Goal: Information Seeking & Learning: Learn about a topic

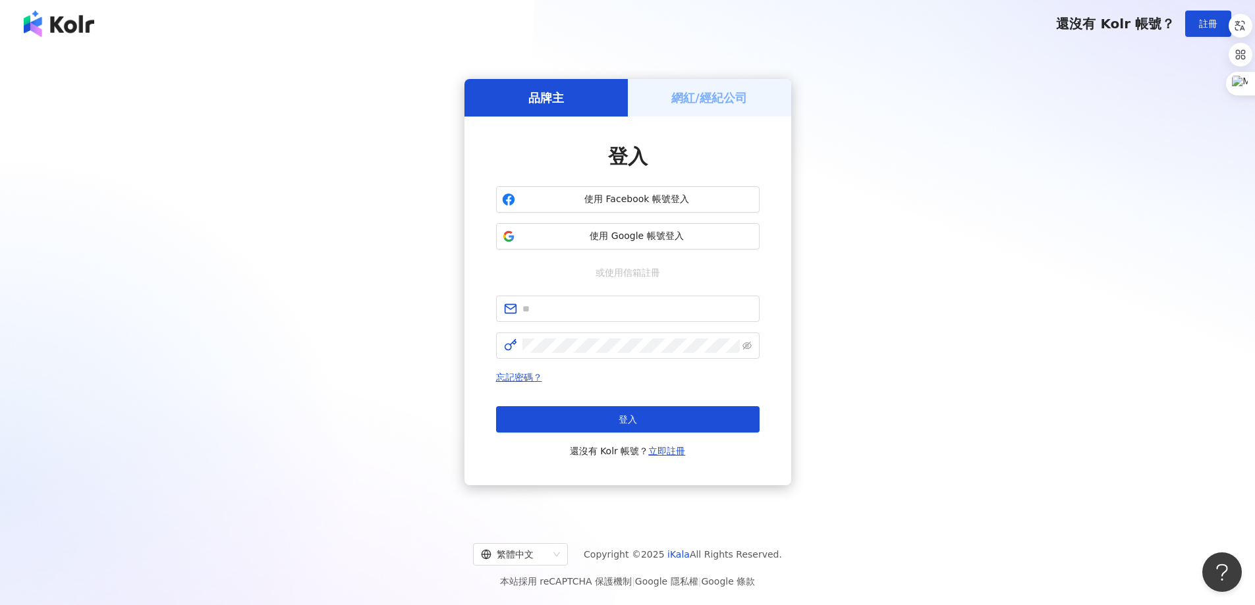
click at [742, 95] on h5 "網紅/經紀公司" at bounding box center [709, 98] width 76 height 16
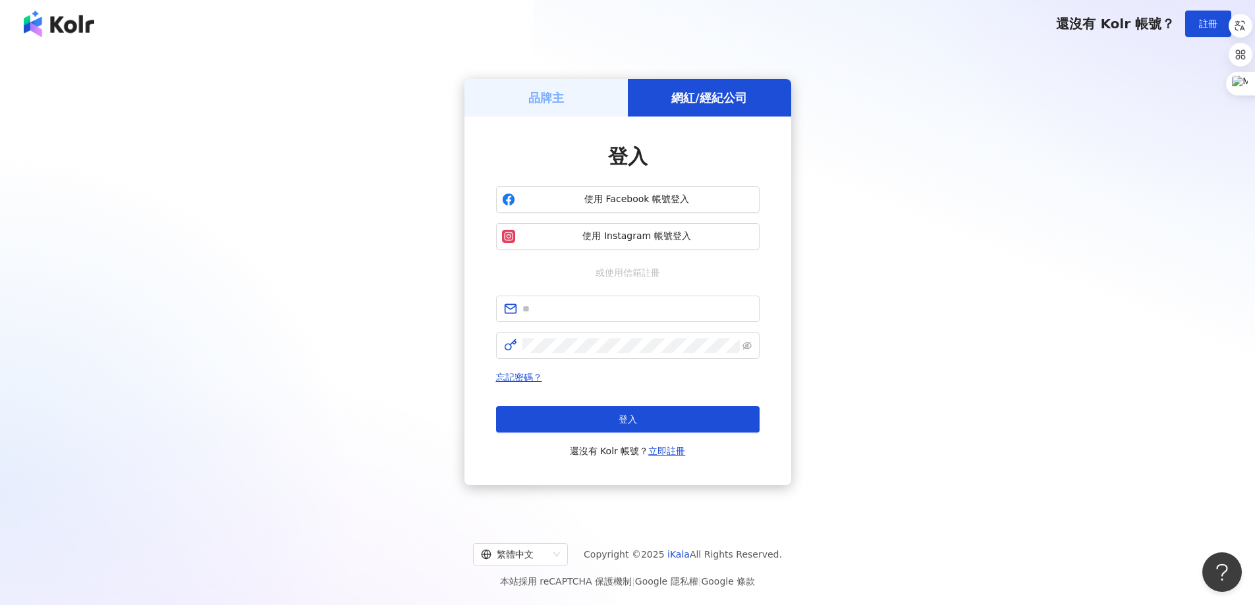
click at [559, 101] on h5 "品牌主" at bounding box center [546, 98] width 36 height 16
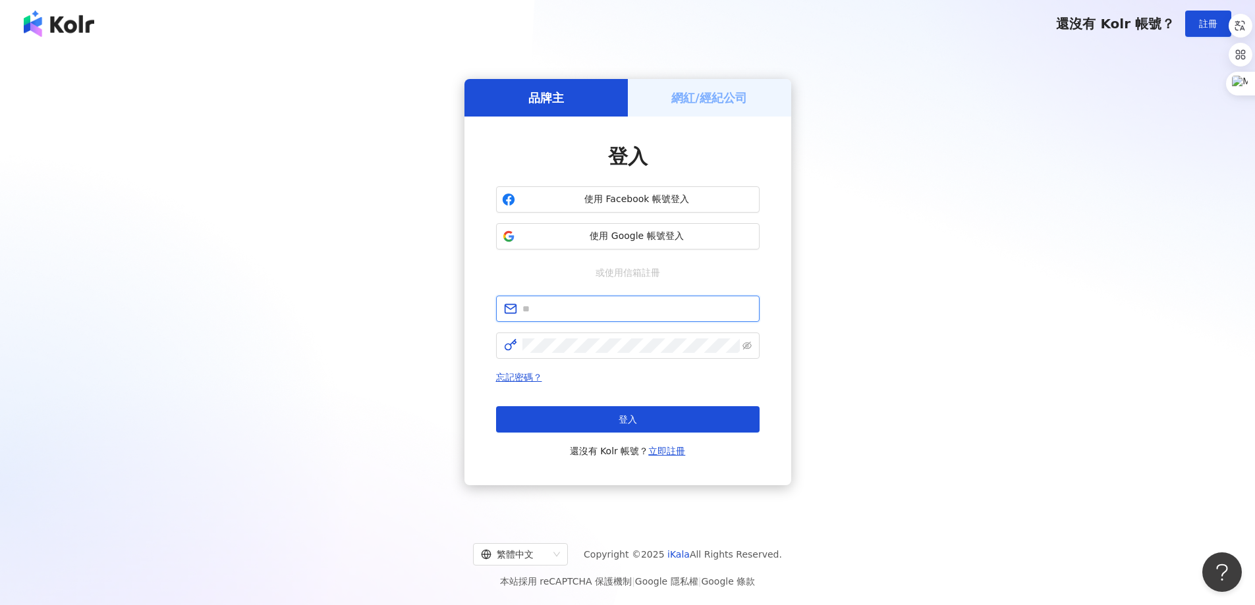
click at [636, 313] on input "text" at bounding box center [636, 309] width 229 height 14
type input "**********"
click button "登入" at bounding box center [627, 419] width 263 height 26
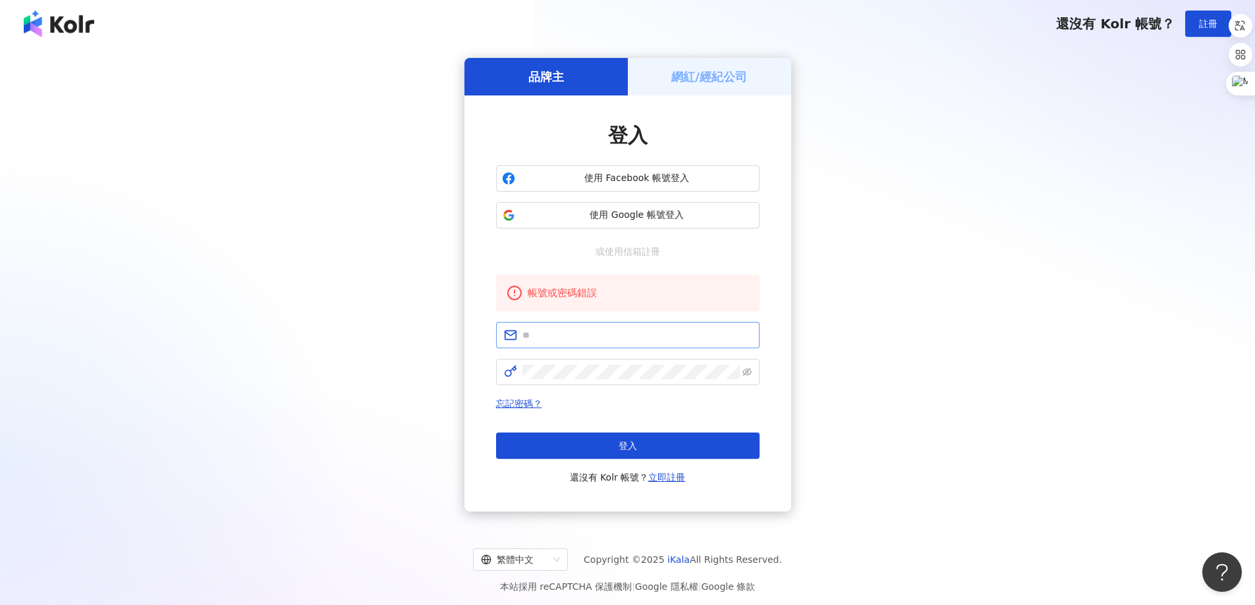
click at [624, 346] on span at bounding box center [627, 335] width 263 height 26
click at [627, 339] on input "text" at bounding box center [636, 335] width 229 height 14
type input "**********"
click button "登入" at bounding box center [627, 446] width 263 height 26
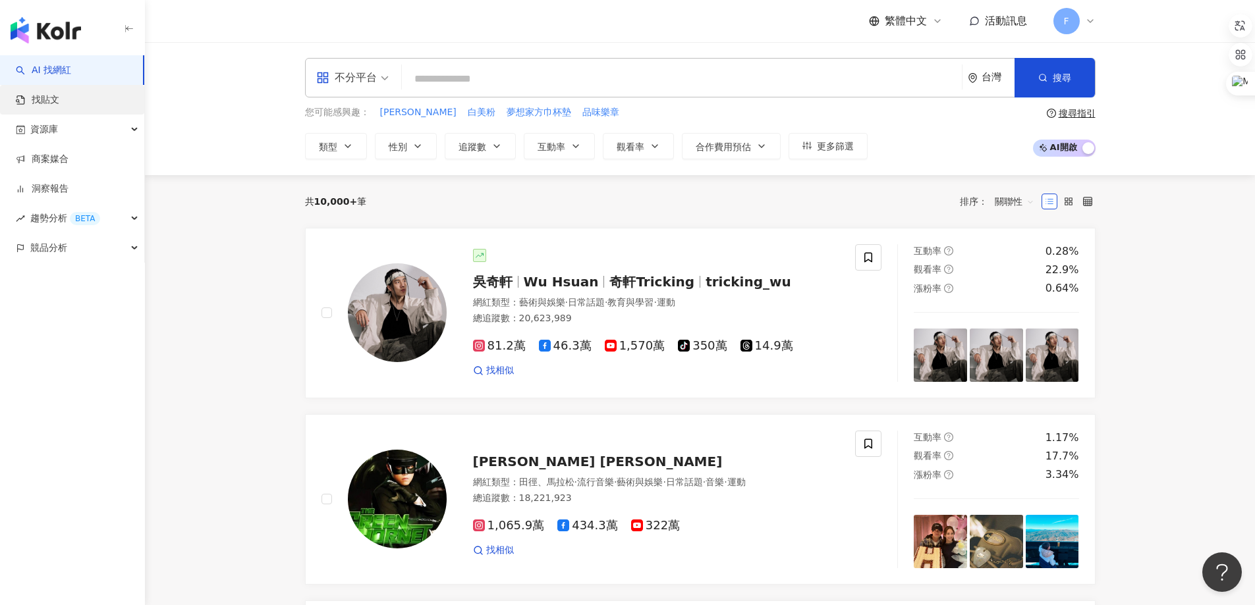
click at [59, 95] on link "找貼文" at bounding box center [37, 100] width 43 height 13
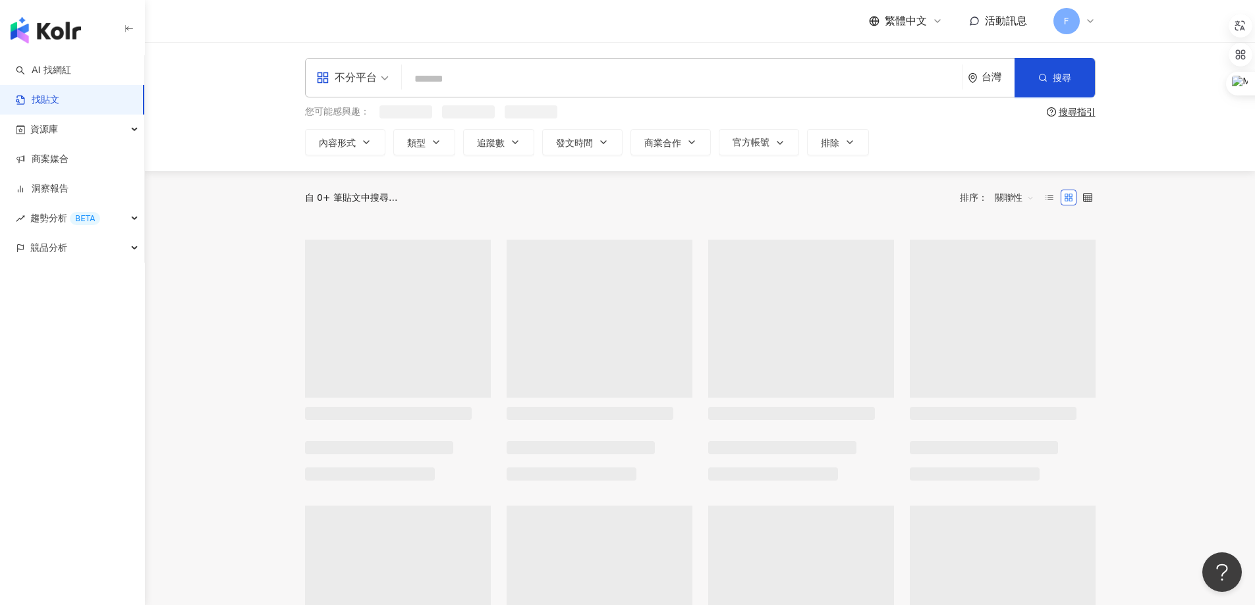
click at [590, 77] on input "search" at bounding box center [681, 79] width 549 height 28
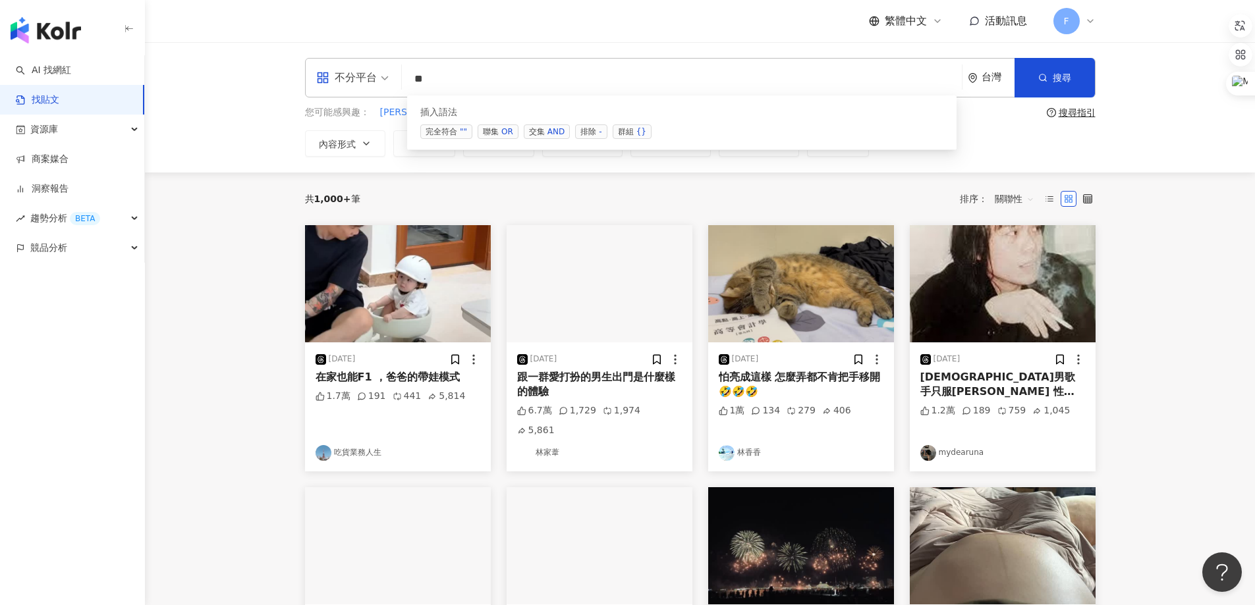
type input "*"
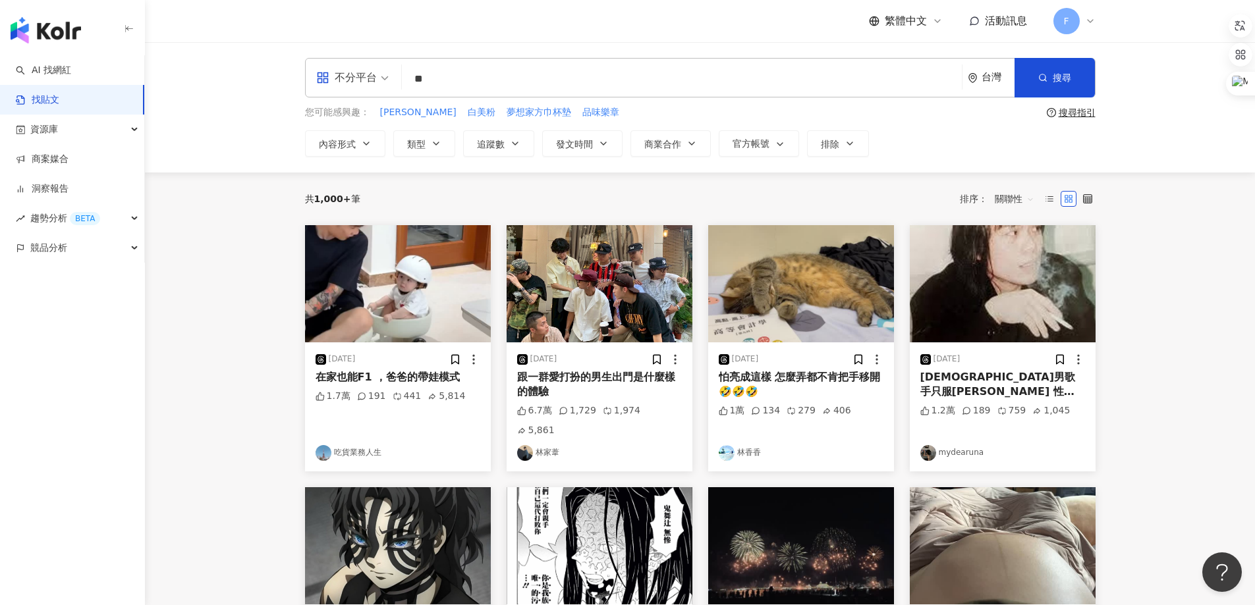
drag, startPoint x: 443, startPoint y: 86, endPoint x: 538, endPoint y: 34, distance: 108.5
click at [389, 83] on div "不分平台 芳芝 ** 台灣 搜尋 searchOperator 插入語法 完全符合 "" 聯集 OR 交集 AND 排除 - 群組 {}" at bounding box center [700, 78] width 790 height 40
paste input "search"
type input "**"
click at [1049, 79] on button "搜尋" at bounding box center [1054, 78] width 80 height 40
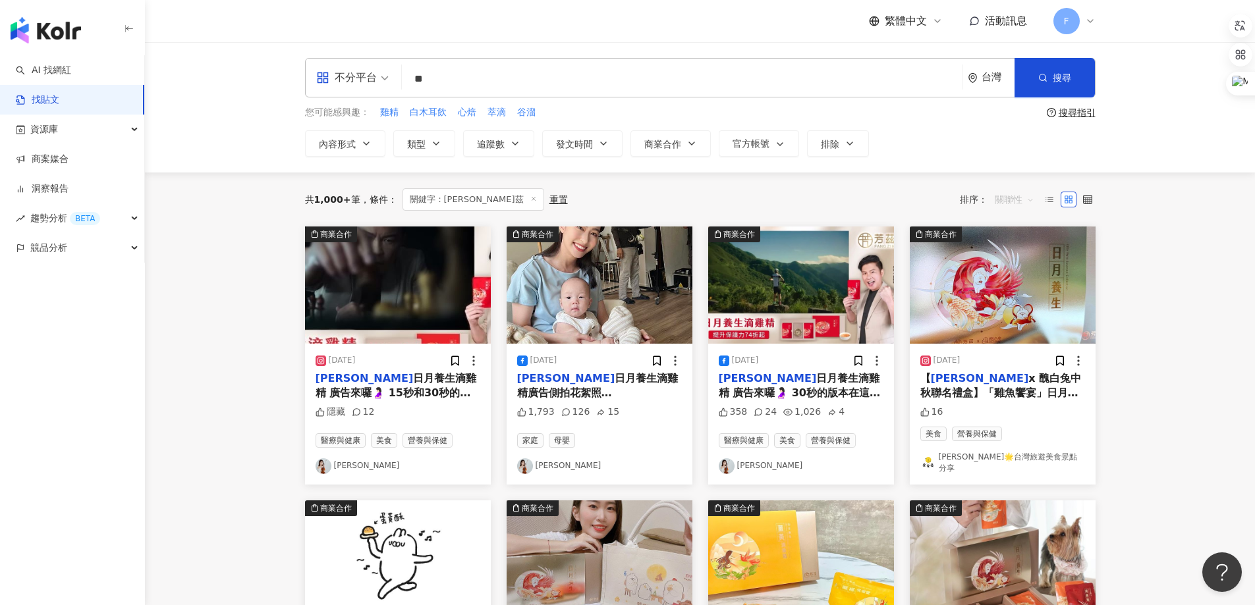
click at [1018, 200] on span "關聯性" at bounding box center [1015, 199] width 40 height 21
click at [1013, 250] on div "互動數" at bounding box center [1016, 249] width 37 height 14
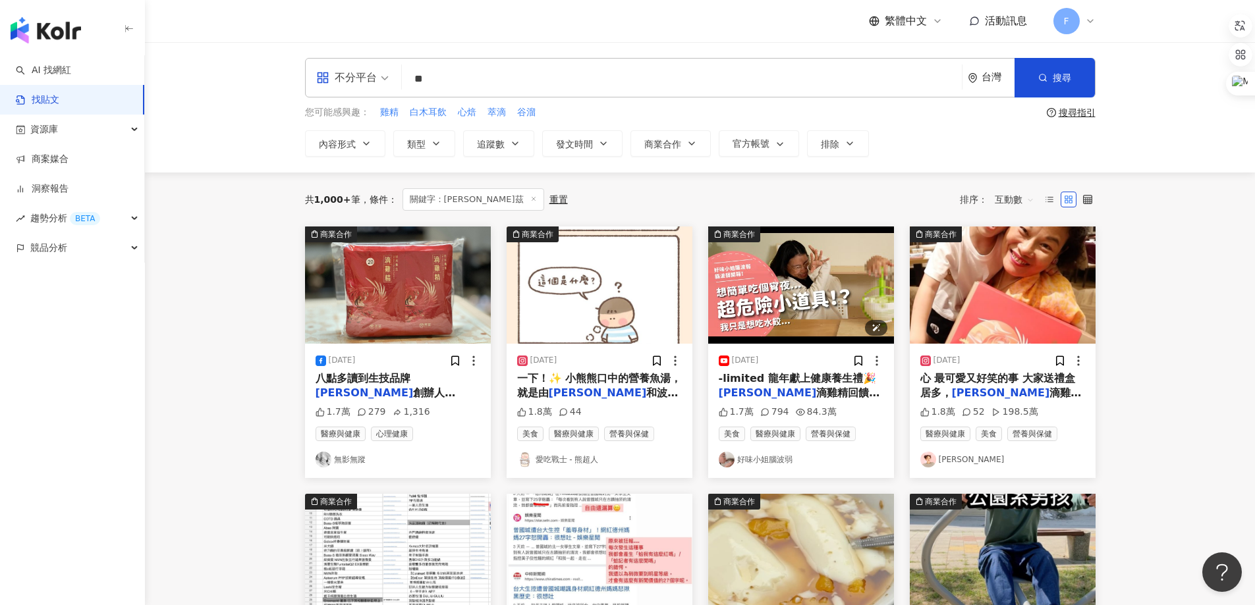
click at [781, 321] on img at bounding box center [801, 285] width 186 height 117
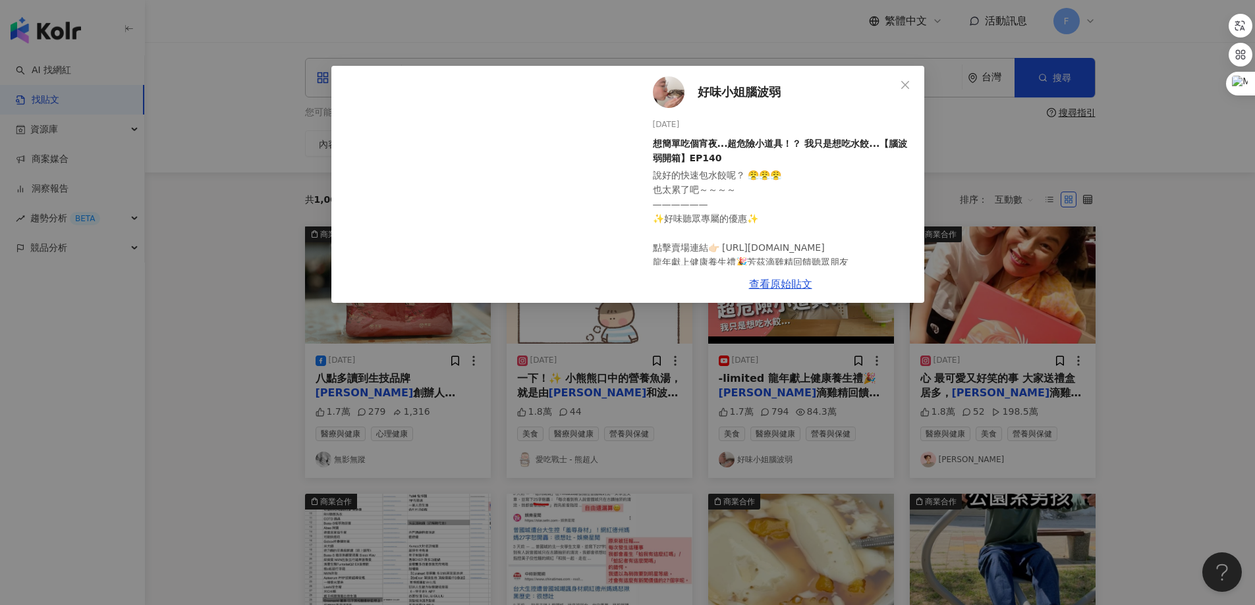
click at [759, 91] on span "好味小姐腦波弱" at bounding box center [739, 92] width 83 height 18
click at [1124, 302] on div "好味小姐腦波弱 2024/1/24 想簡單吃個宵夜...超危險小道具！？ 我只是想吃水餃...【腦波弱開箱】EP140 1.7萬 794 84.3萬 查看原始…" at bounding box center [627, 302] width 1255 height 605
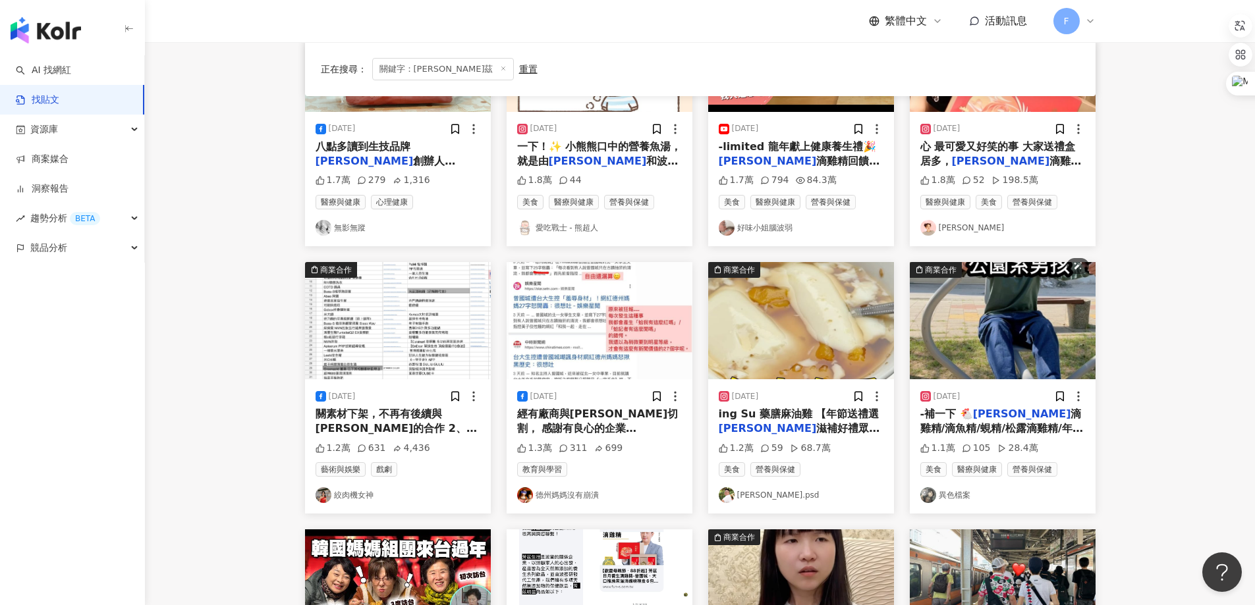
scroll to position [132, 0]
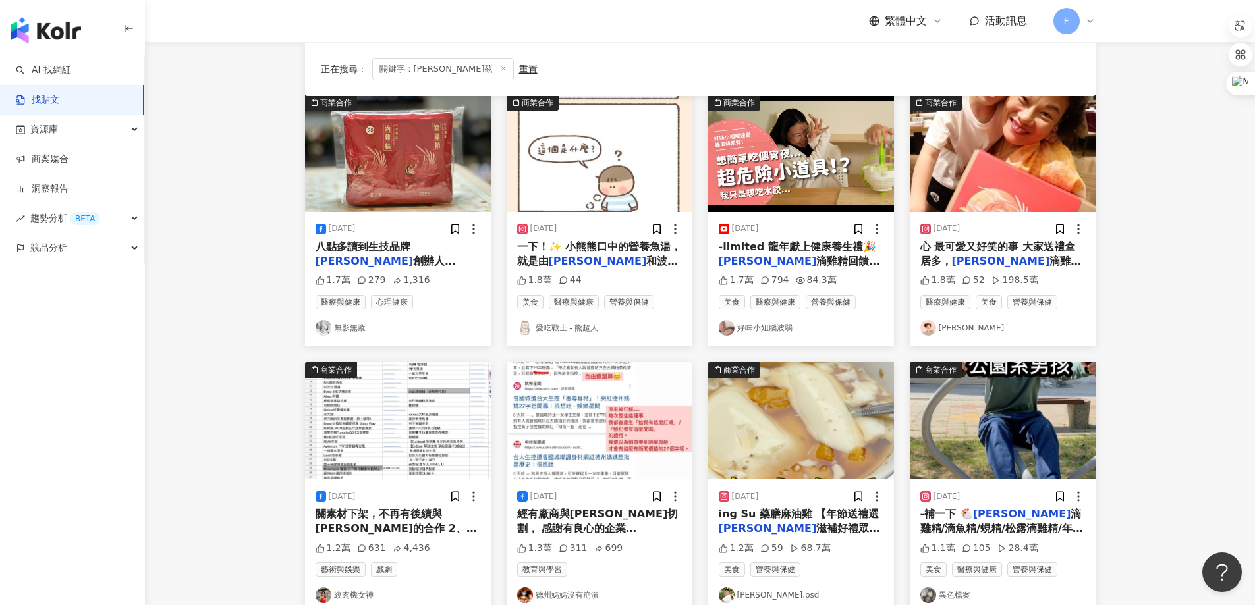
click at [982, 326] on link "陳彥婷 tiffany" at bounding box center [1002, 328] width 165 height 16
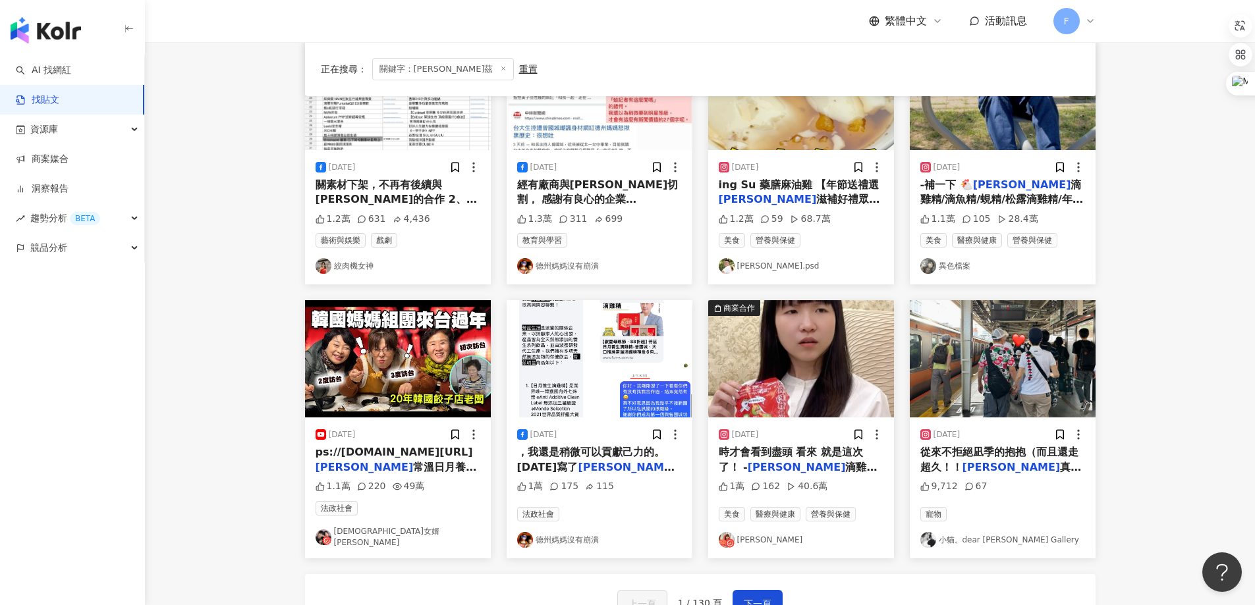
scroll to position [659, 0]
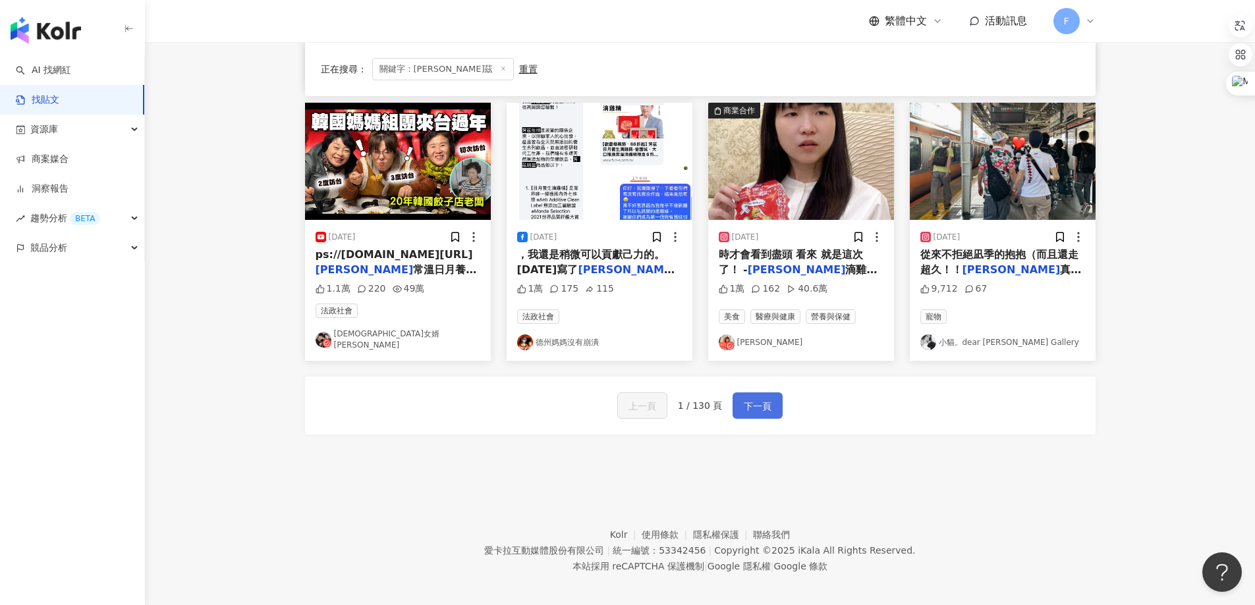
click at [752, 398] on span "下一頁" at bounding box center [758, 406] width 28 height 16
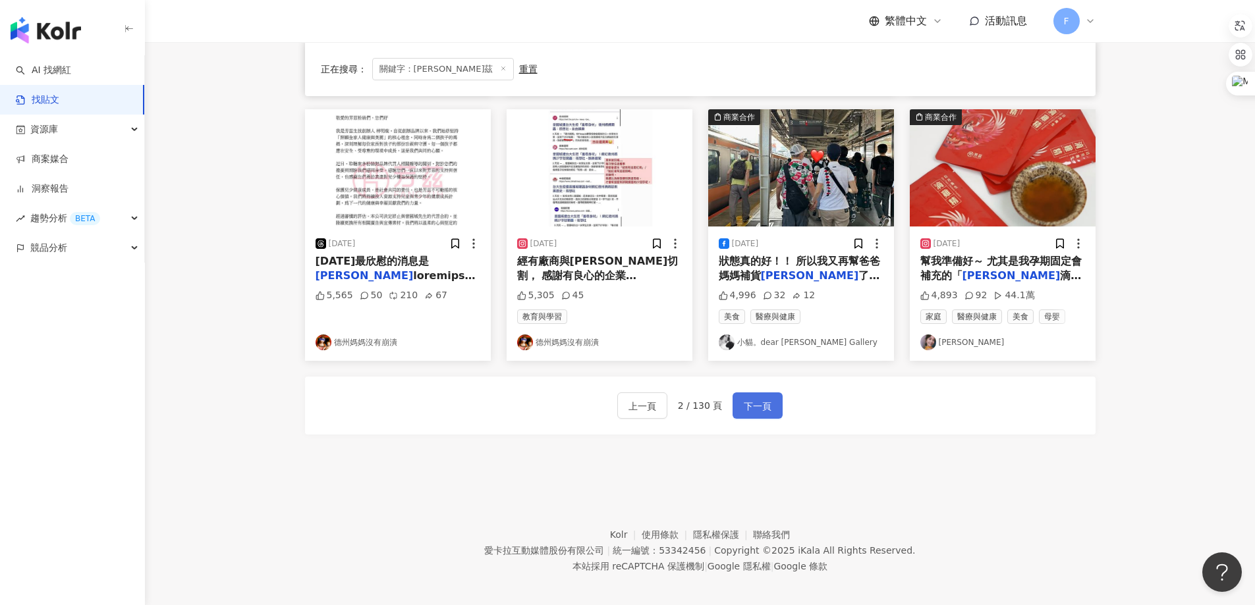
click at [765, 398] on span "下一頁" at bounding box center [758, 406] width 28 height 16
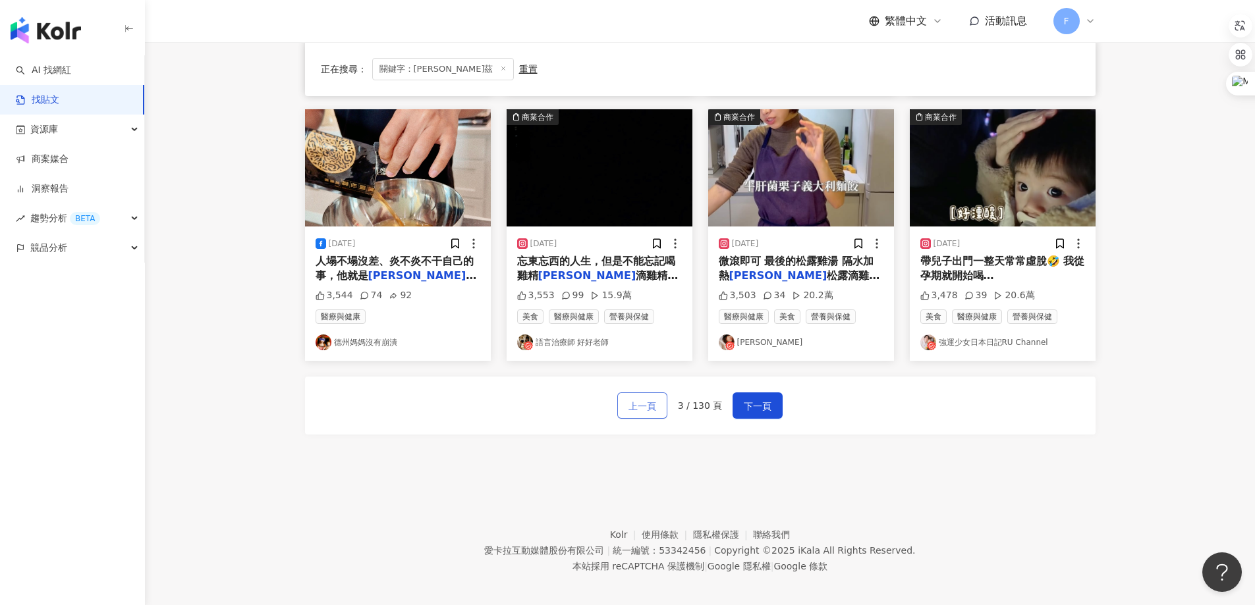
click at [642, 402] on span "上一頁" at bounding box center [642, 406] width 28 height 16
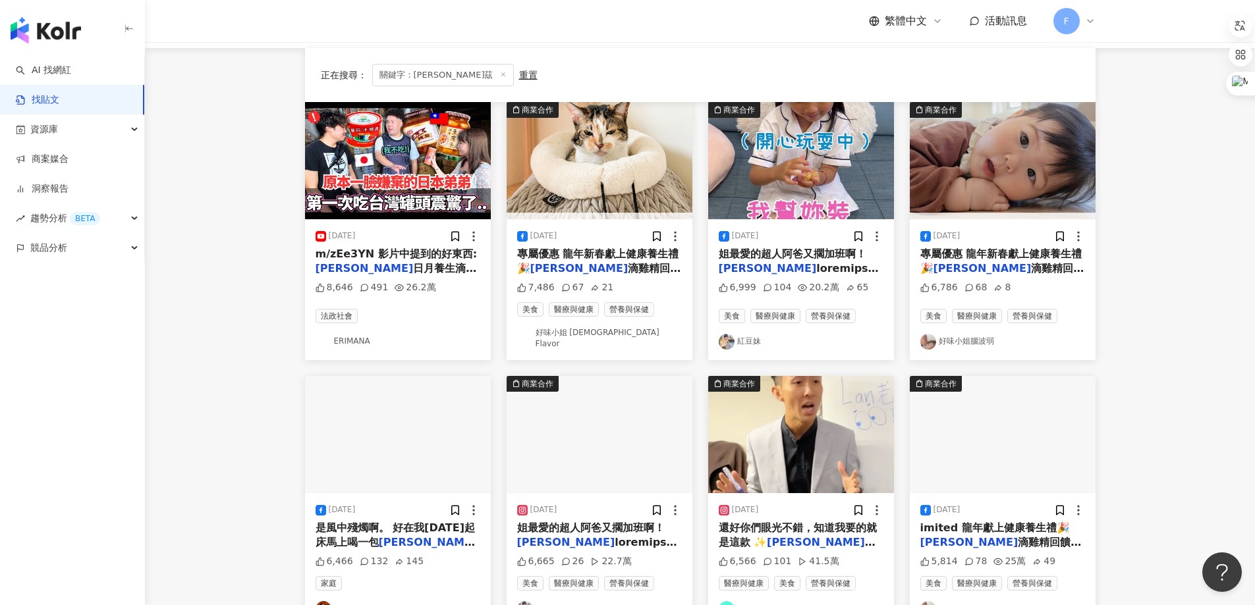
scroll to position [198, 0]
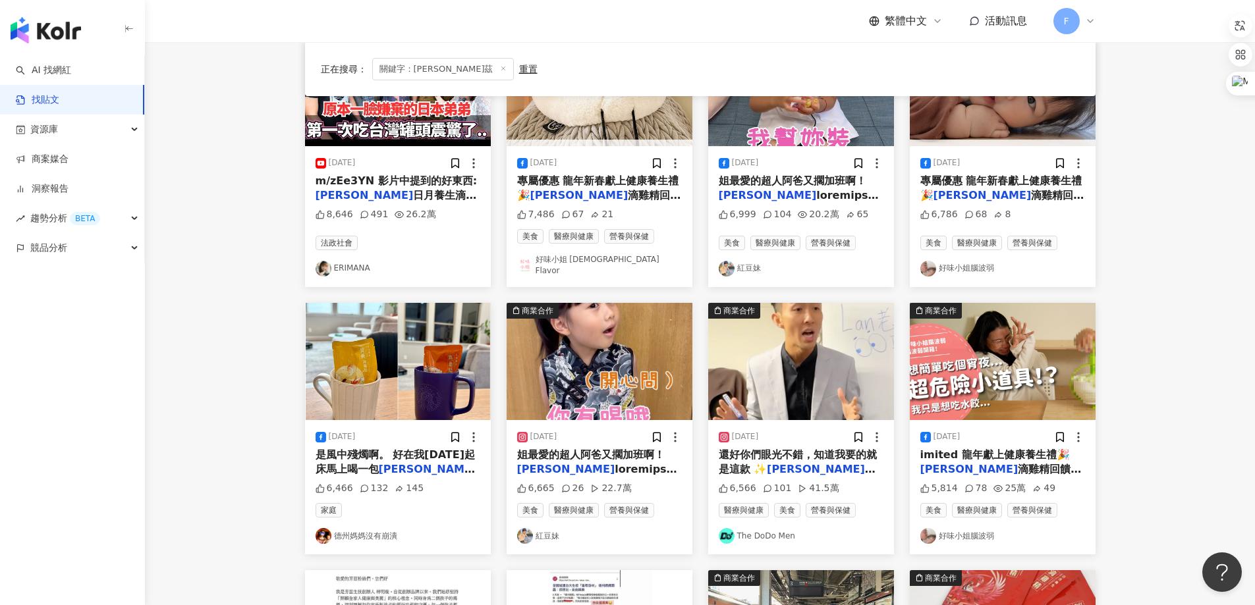
click at [543, 531] on link "紅豆妹" at bounding box center [599, 536] width 165 height 16
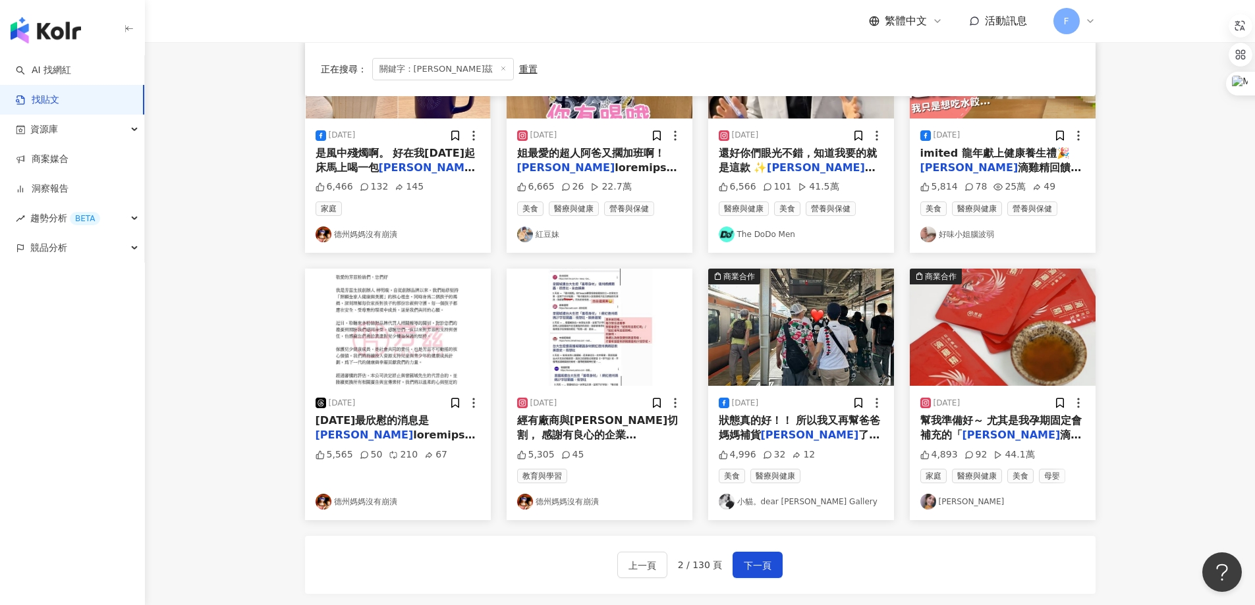
scroll to position [527, 0]
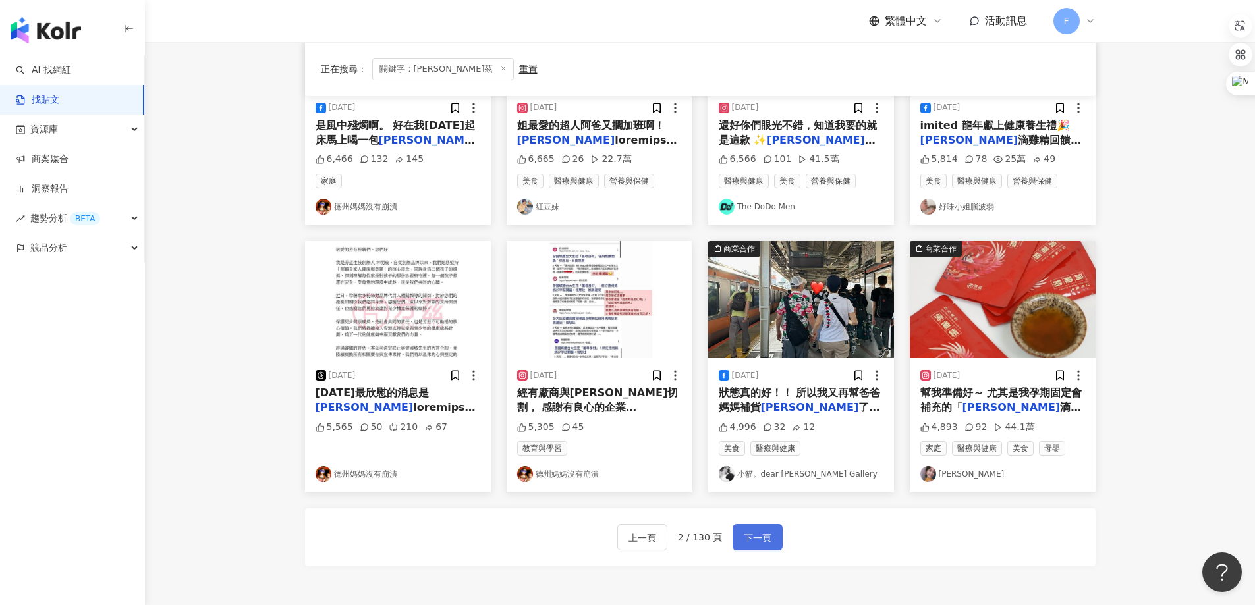
click at [759, 530] on span "下一頁" at bounding box center [758, 538] width 28 height 16
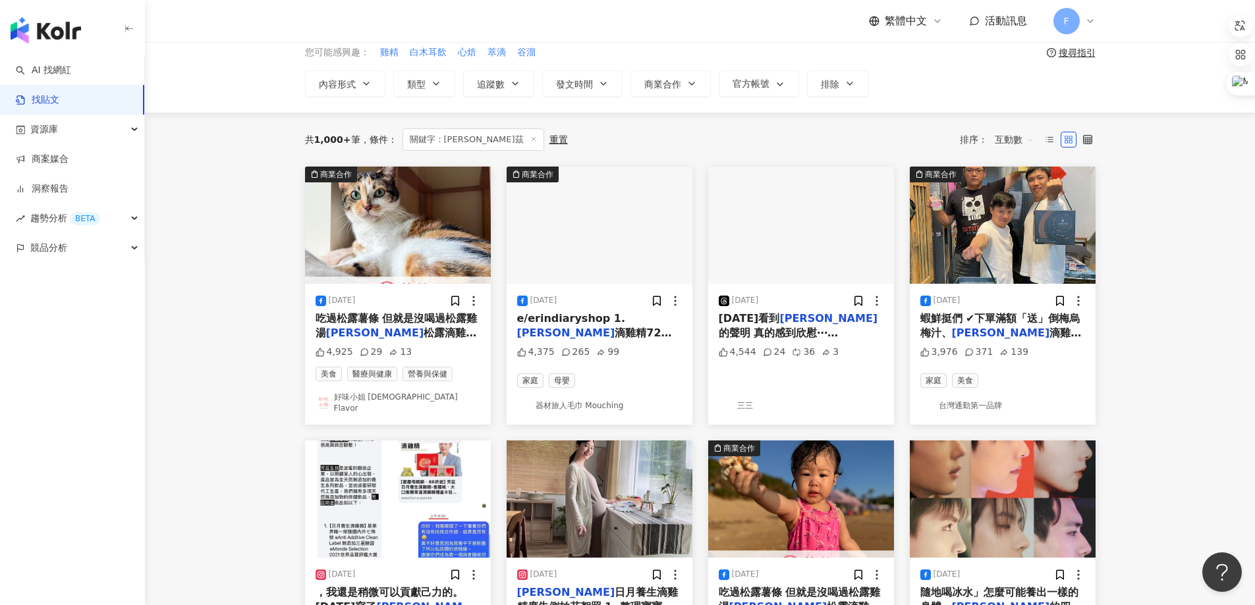
scroll to position [0, 0]
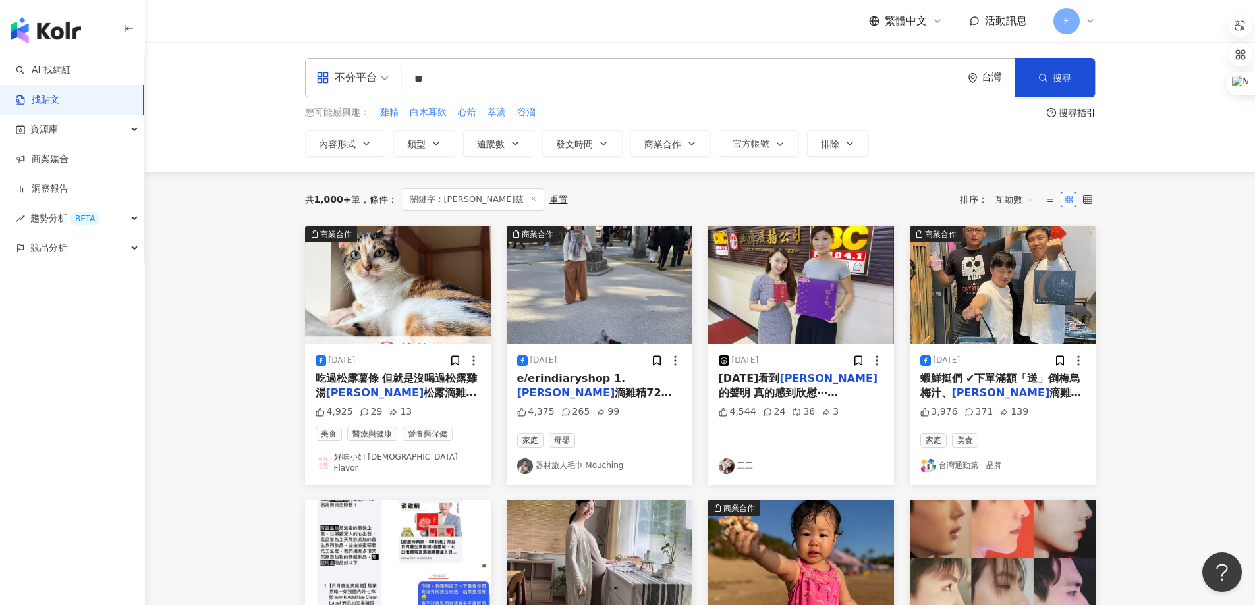
click at [607, 462] on link "器材旅人毛巾 Mouching" at bounding box center [599, 466] width 165 height 16
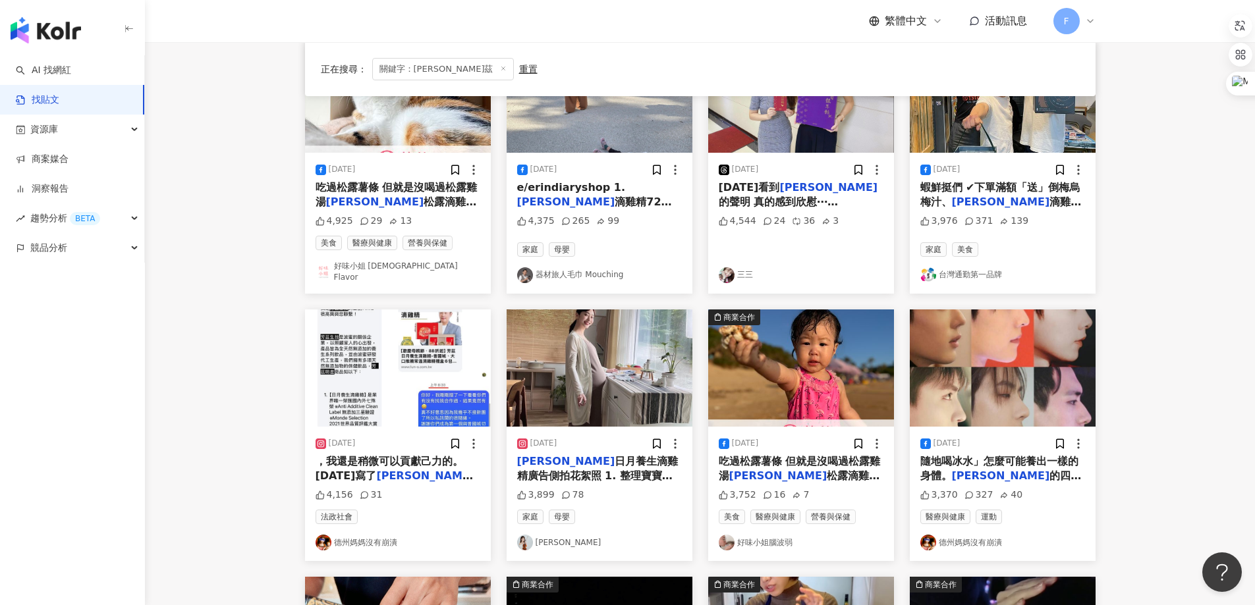
scroll to position [198, 0]
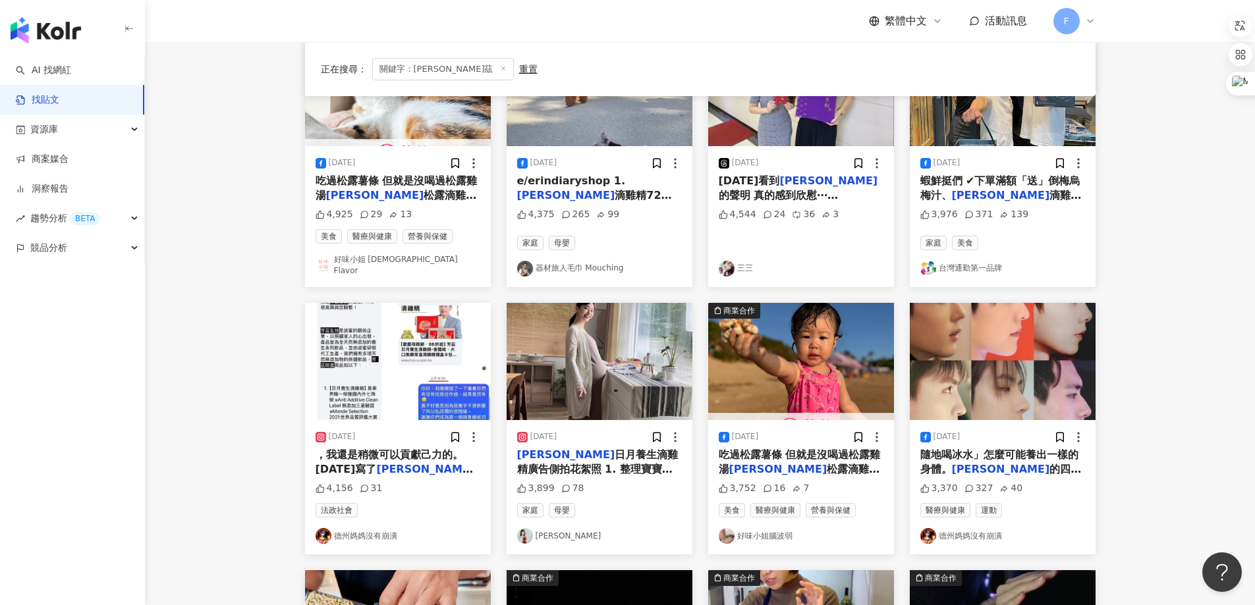
click at [554, 528] on link "張郁婕" at bounding box center [599, 536] width 165 height 16
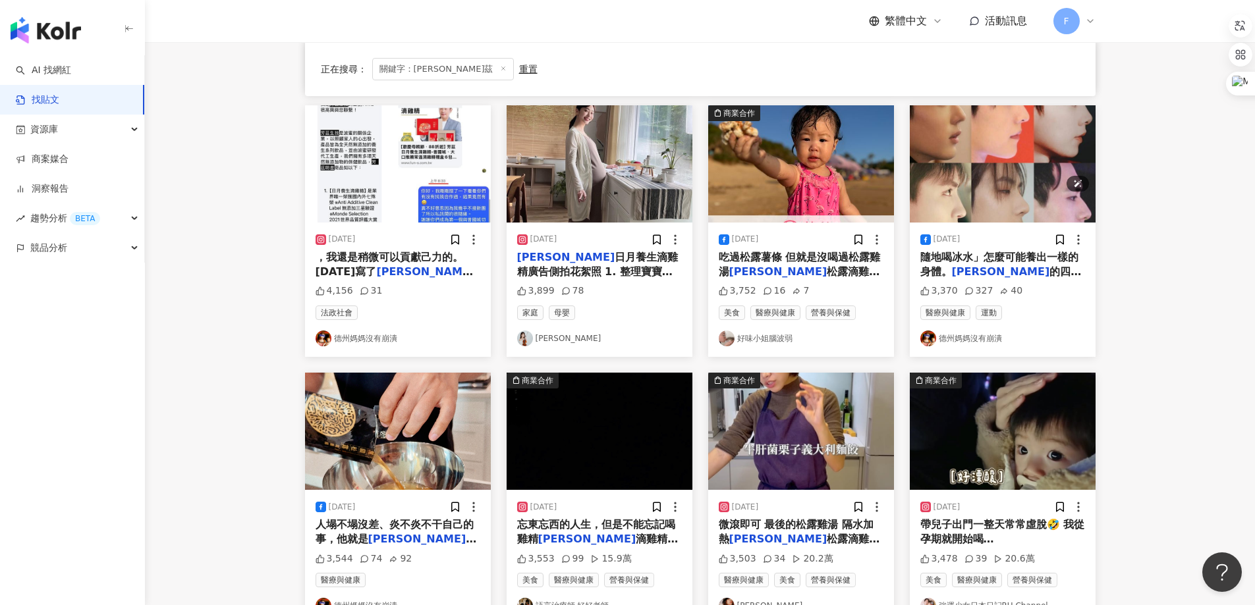
scroll to position [527, 0]
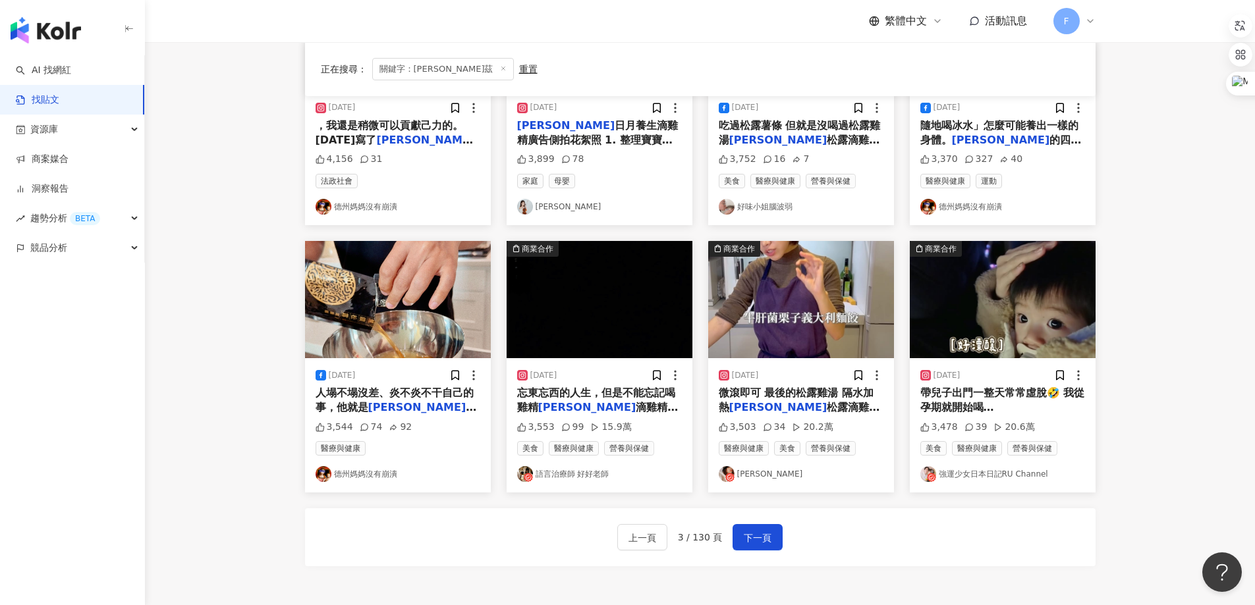
click at [760, 470] on link "AMBER李安柏" at bounding box center [801, 474] width 165 height 16
click at [985, 468] on link "強運少女日本日記RU Channel" at bounding box center [1002, 474] width 165 height 16
click at [757, 532] on span "下一頁" at bounding box center [758, 538] width 28 height 16
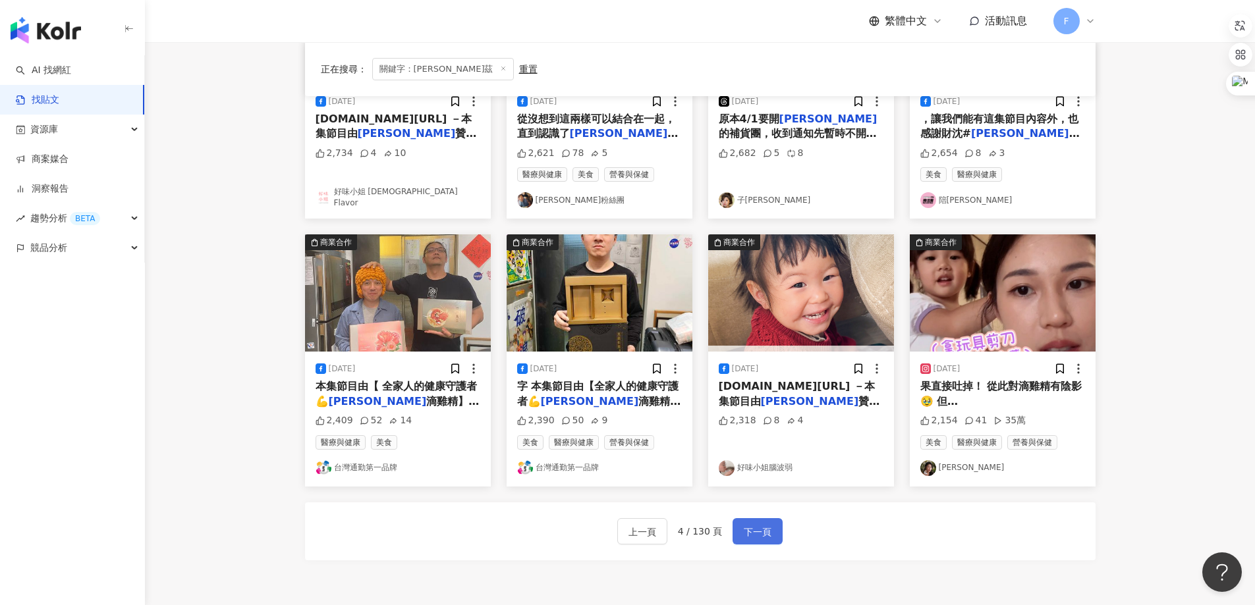
click at [761, 529] on span "下一頁" at bounding box center [758, 532] width 28 height 16
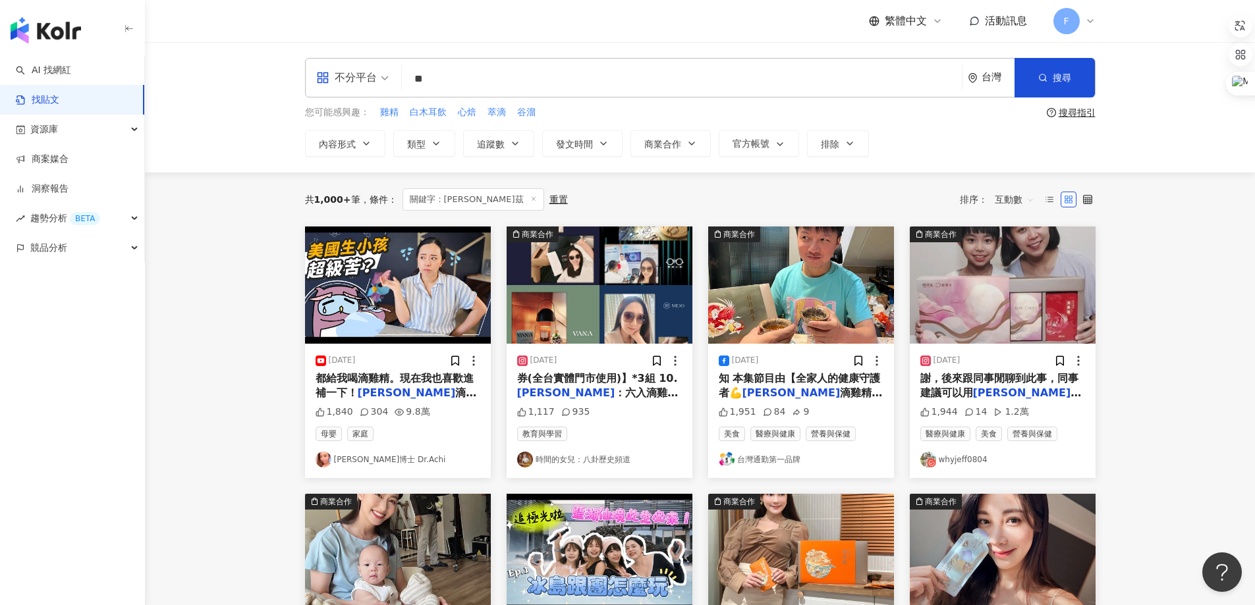
scroll to position [66, 0]
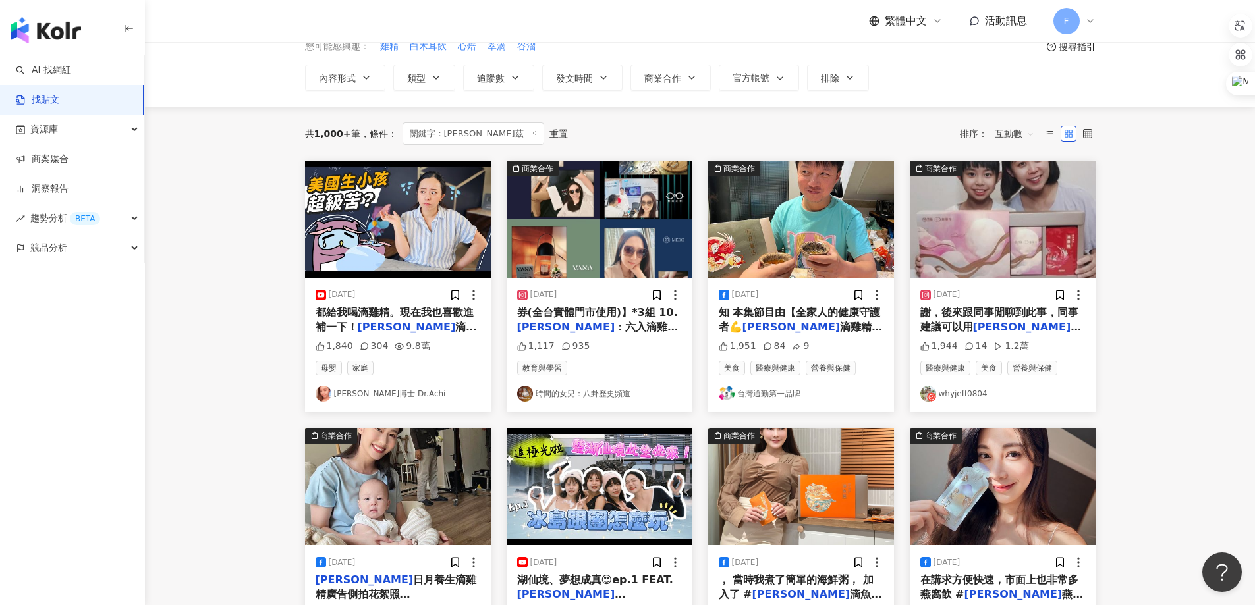
click at [384, 394] on link "阿淇博士 Dr.Achi" at bounding box center [397, 394] width 165 height 16
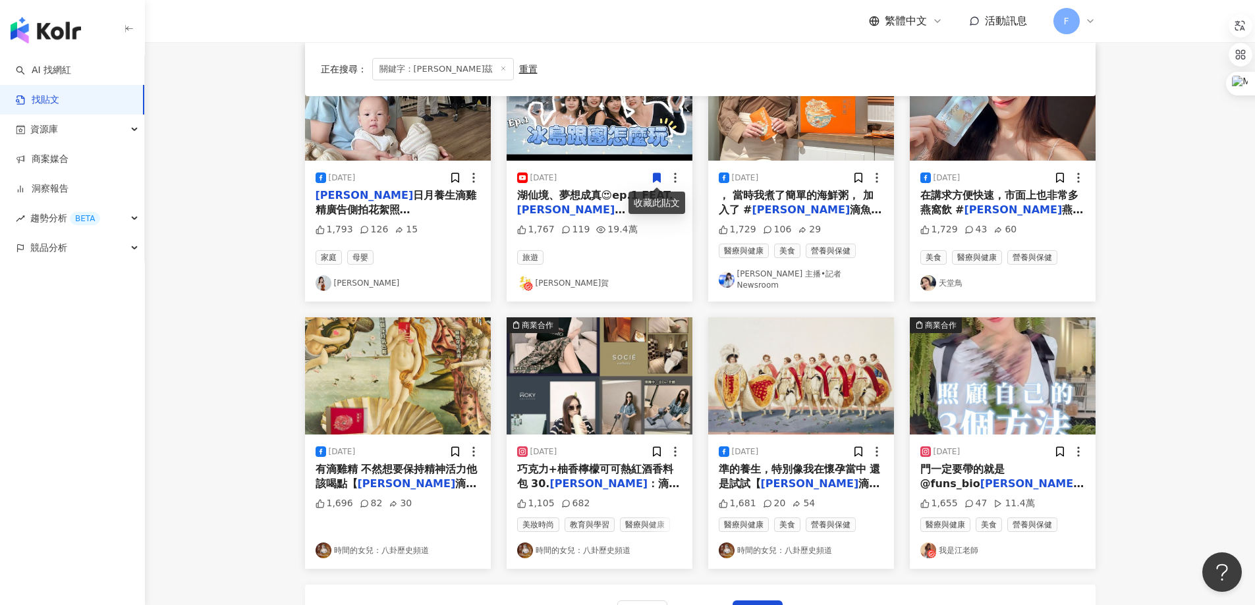
scroll to position [461, 0]
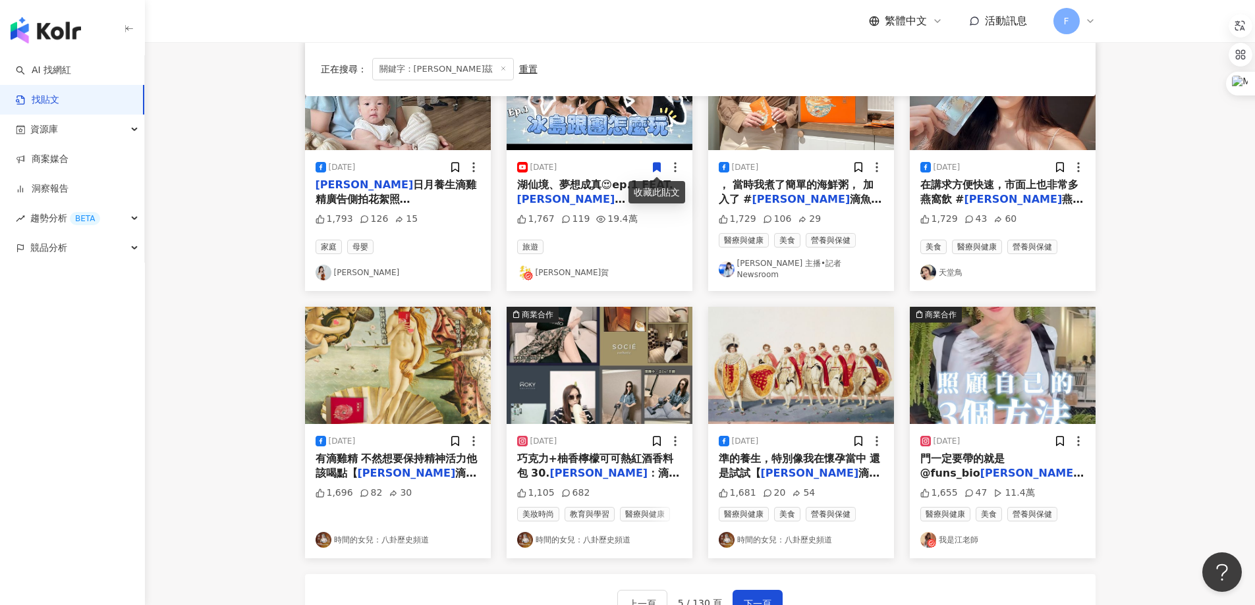
click at [956, 535] on link "我是江老師" at bounding box center [1002, 540] width 165 height 16
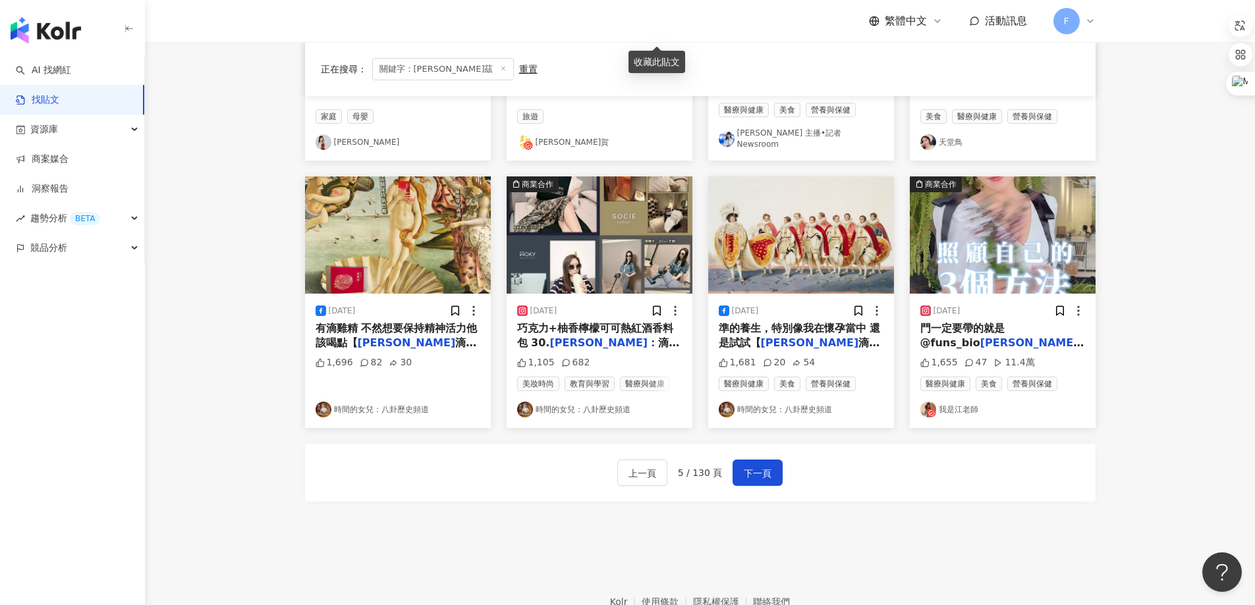
scroll to position [593, 0]
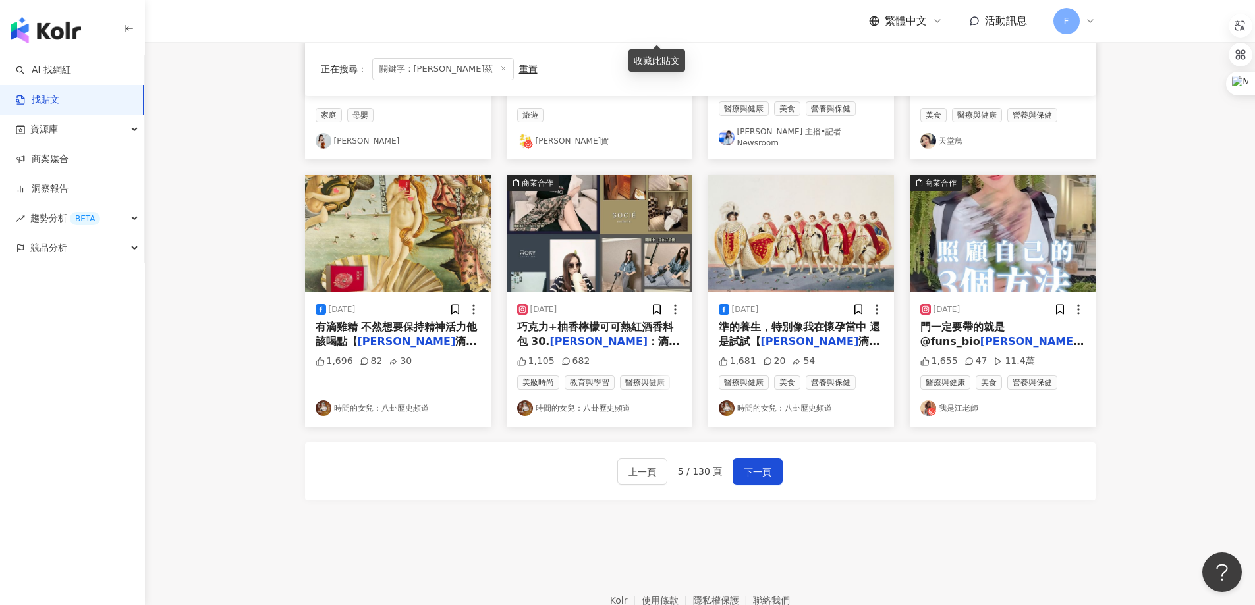
click at [781, 404] on link "時間的女兒：八卦歷史頻道" at bounding box center [801, 408] width 165 height 16
click at [767, 468] on span "下一頁" at bounding box center [758, 472] width 28 height 16
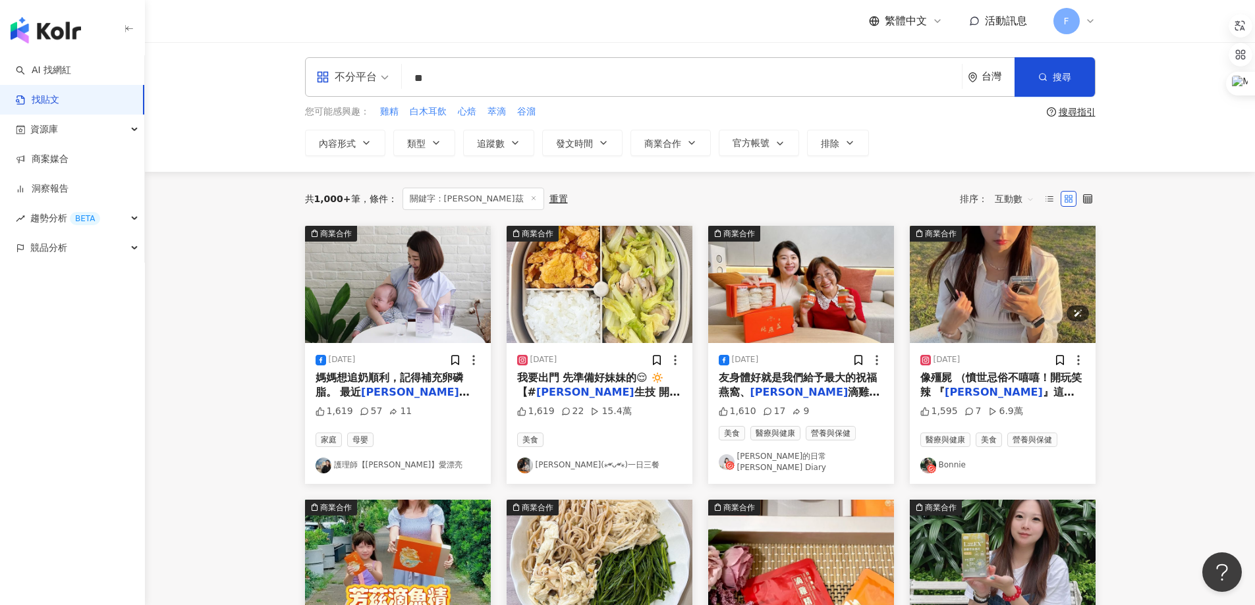
scroll to position [0, 0]
click at [954, 459] on link "Bonnie" at bounding box center [1002, 466] width 165 height 16
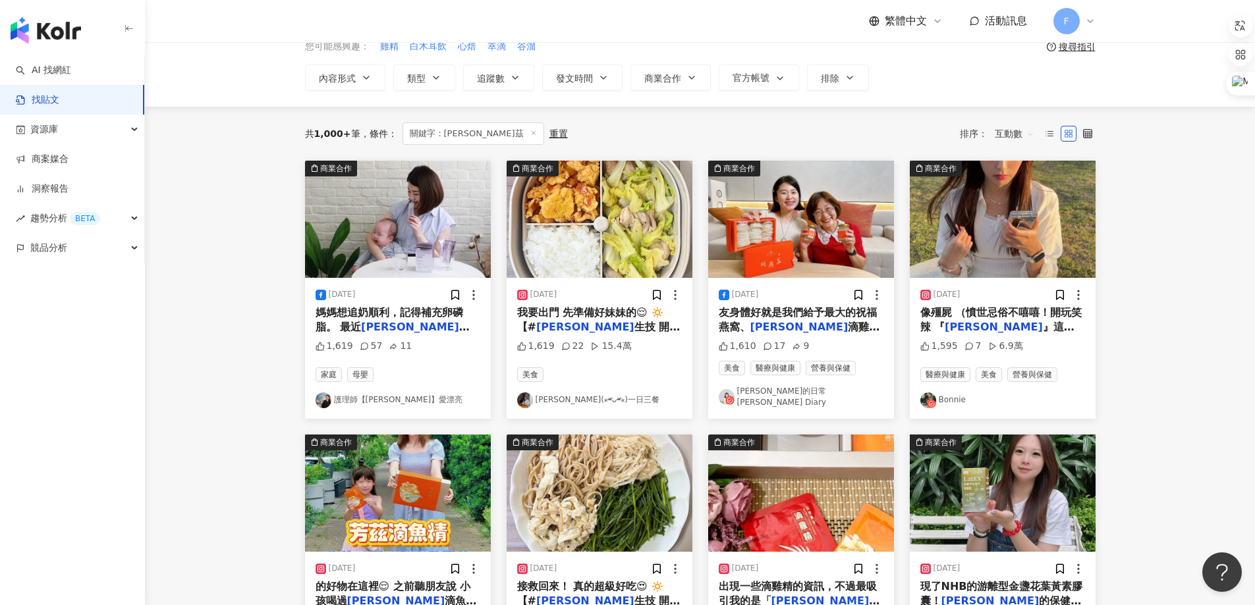
click at [362, 395] on link "護理師【髣髣】愛漂亮" at bounding box center [397, 401] width 165 height 16
click at [596, 395] on link "阿筑(⁎⁍̴̛ᴗ⁍̴̛⁎)一日三餐" at bounding box center [599, 401] width 165 height 16
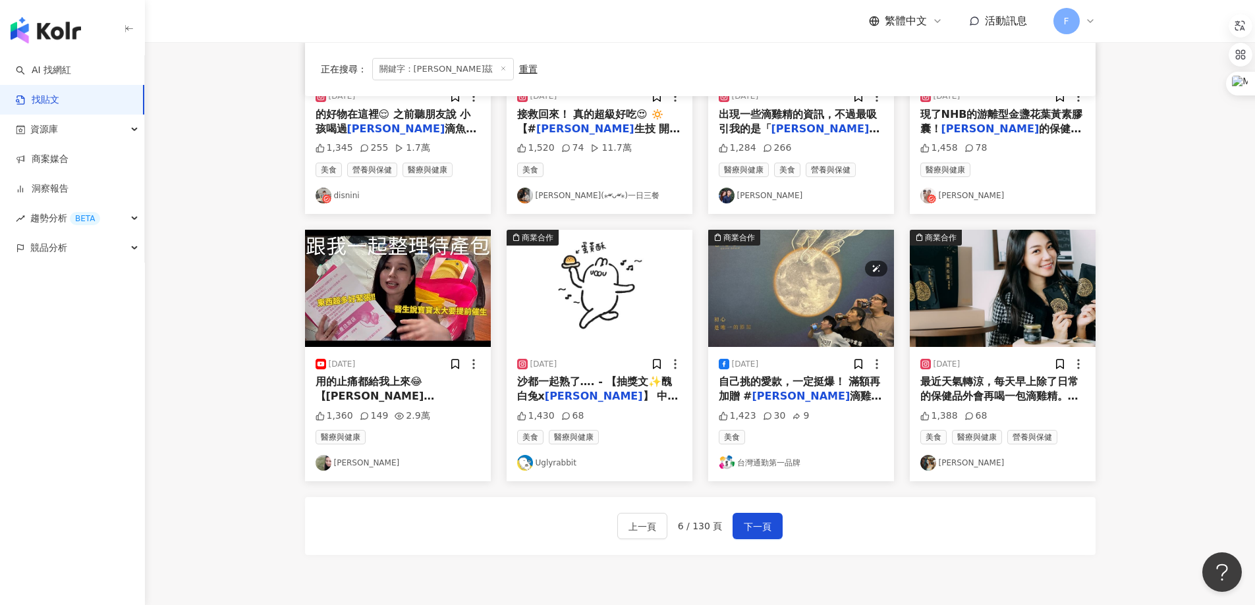
scroll to position [661, 0]
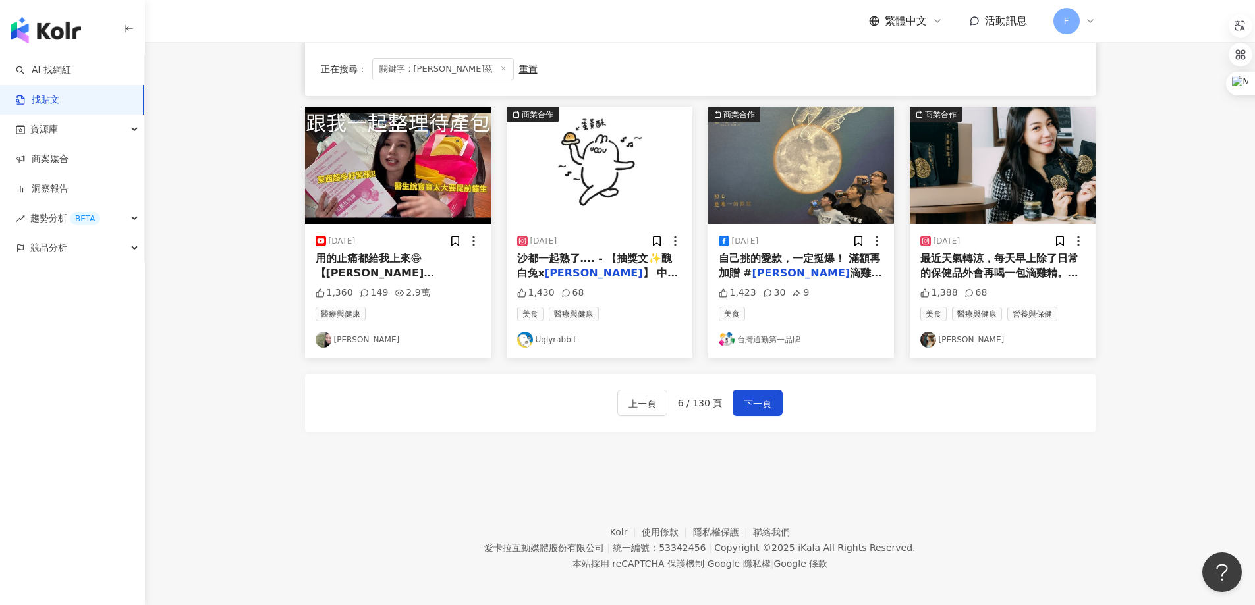
click at [345, 336] on link "Eliza" at bounding box center [397, 340] width 165 height 16
click at [762, 402] on span "下一頁" at bounding box center [758, 404] width 28 height 16
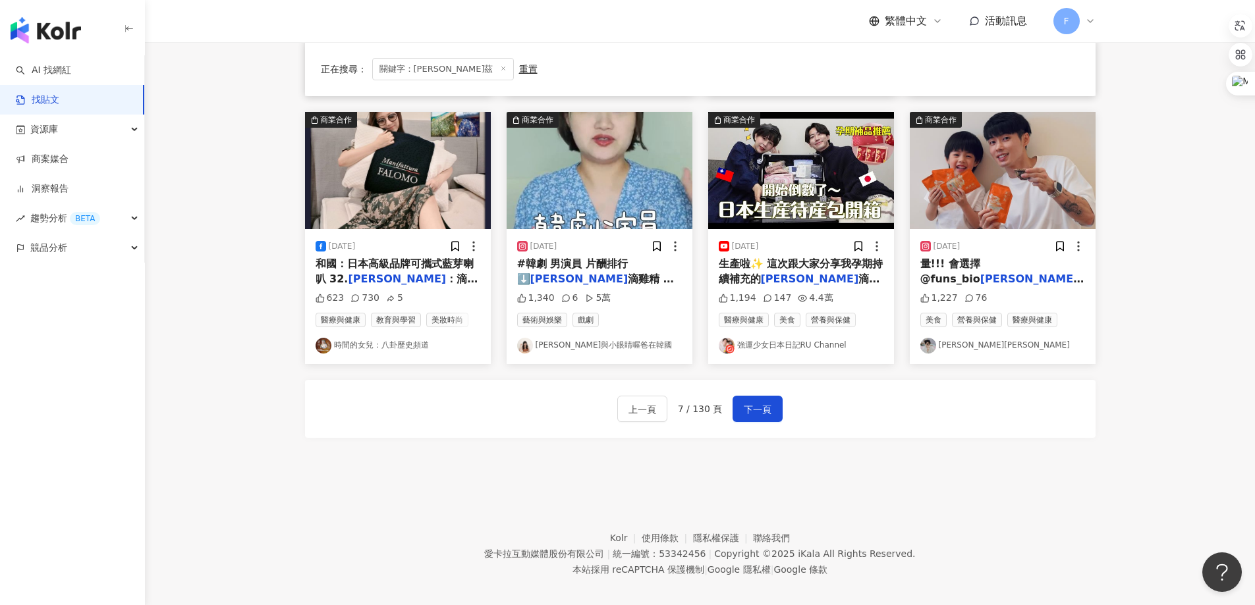
scroll to position [659, 0]
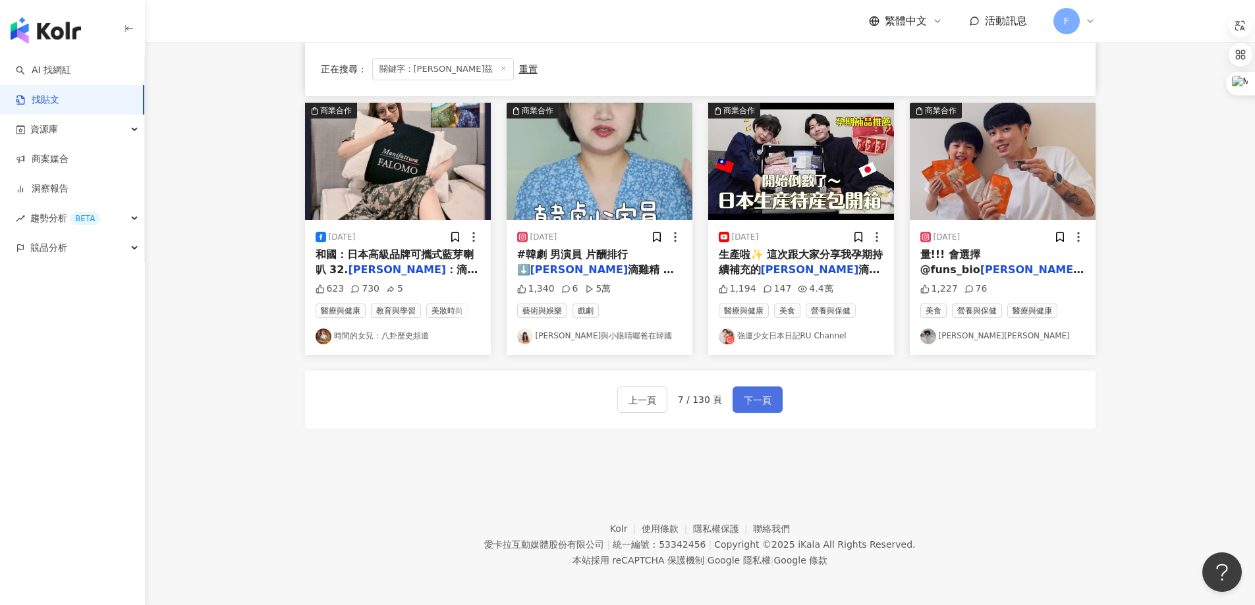
click at [749, 402] on span "下一頁" at bounding box center [758, 401] width 28 height 16
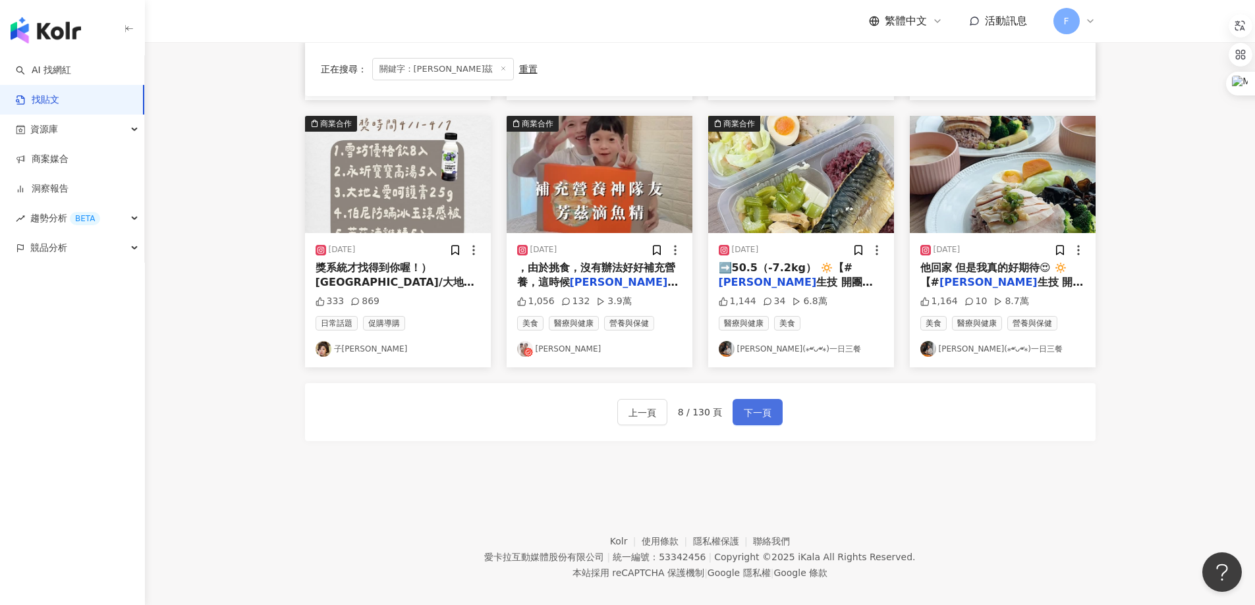
click at [754, 405] on span "下一頁" at bounding box center [758, 413] width 28 height 16
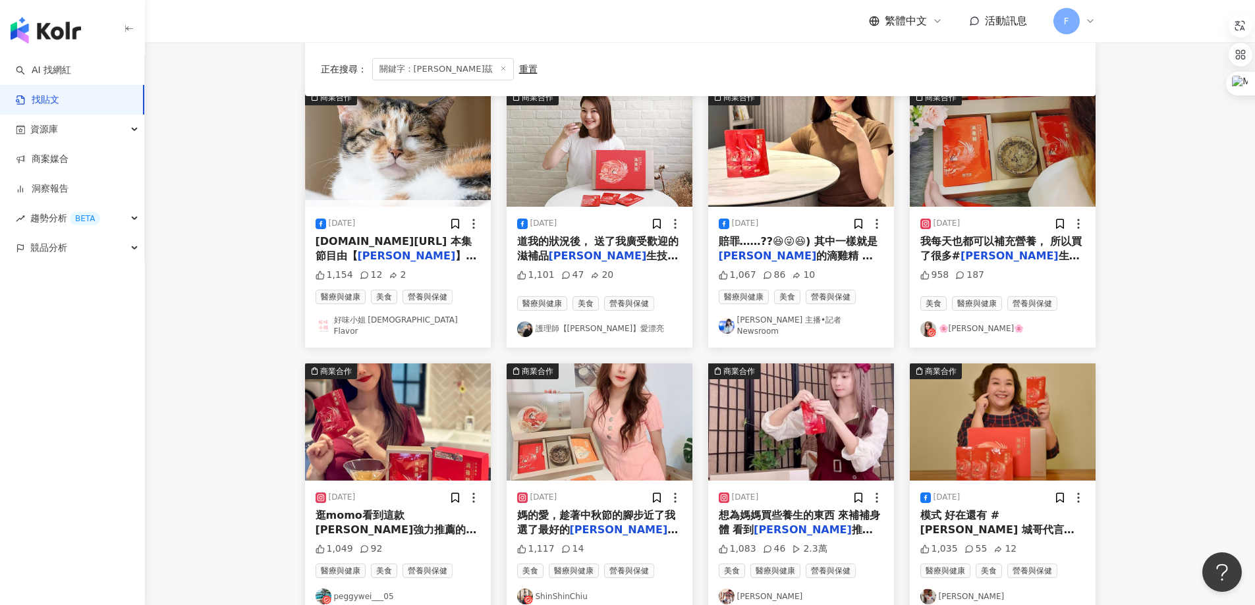
scroll to position [132, 0]
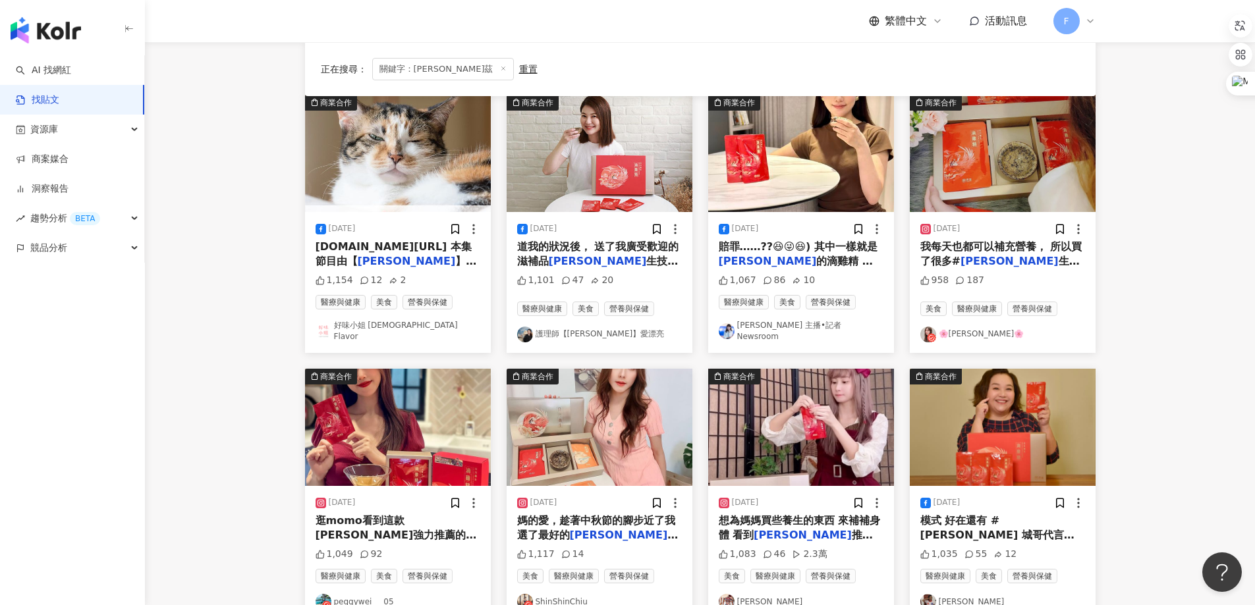
click at [798, 327] on link "[PERSON_NAME] 主播•記者 Newsroom" at bounding box center [801, 331] width 165 height 22
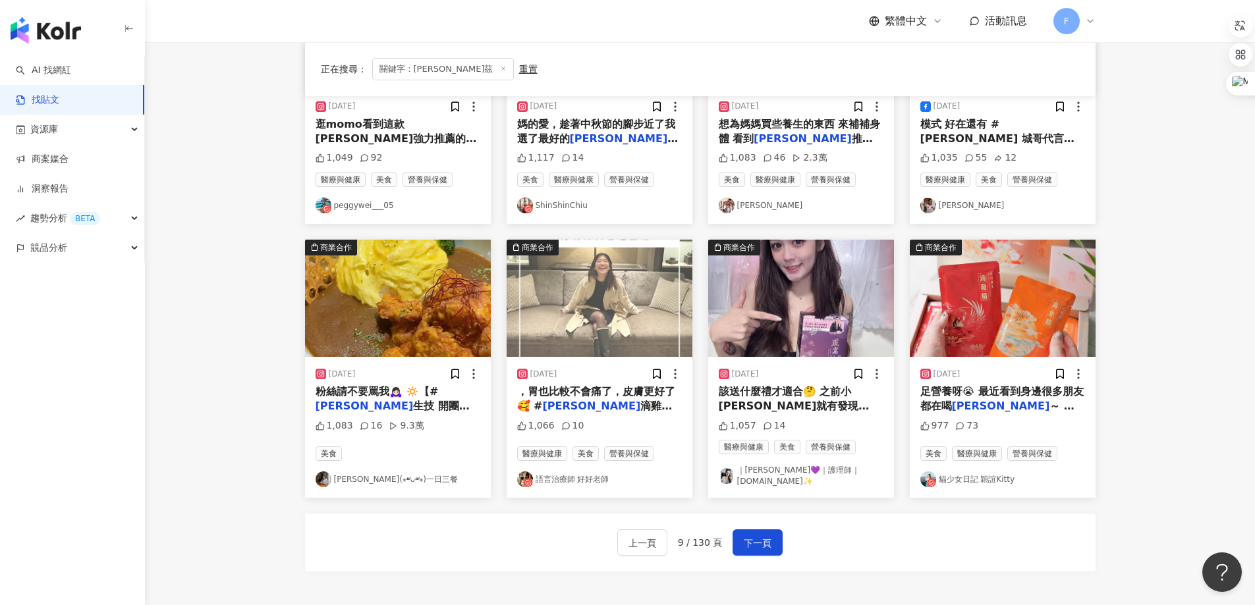
scroll to position [593, 0]
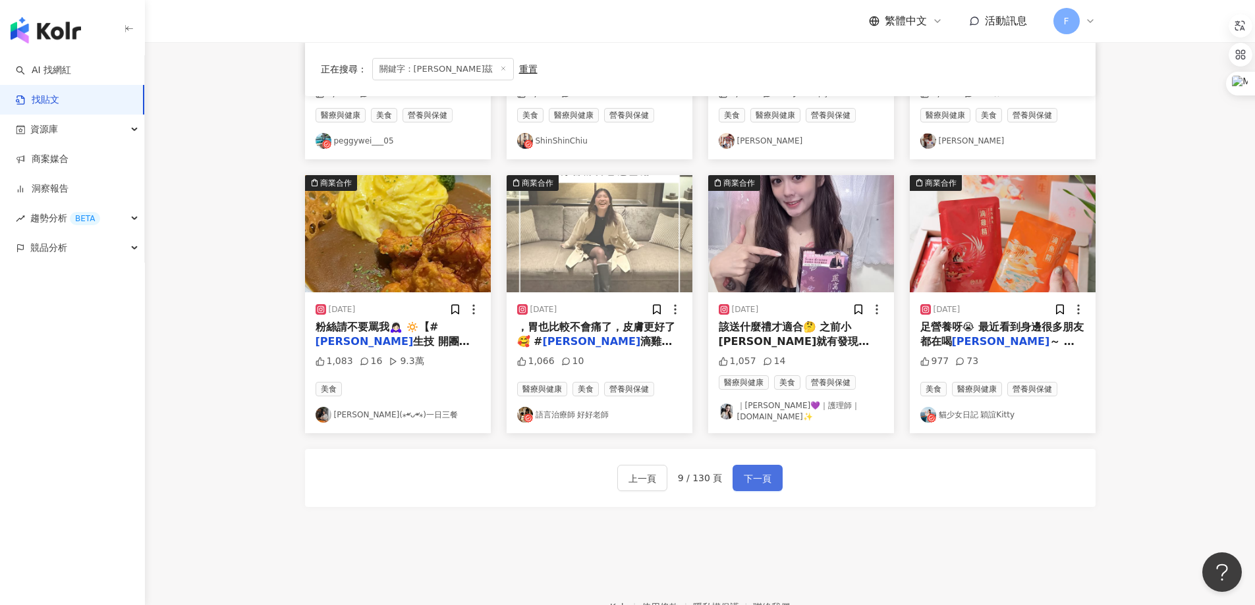
click at [762, 471] on span "下一頁" at bounding box center [758, 479] width 28 height 16
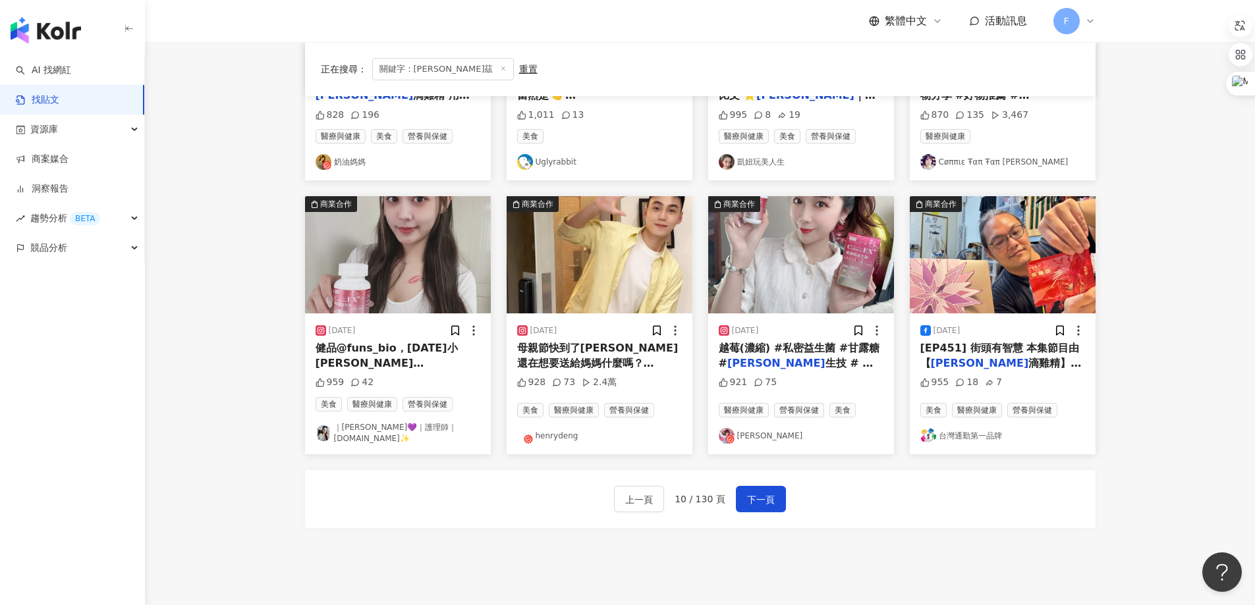
scroll to position [661, 0]
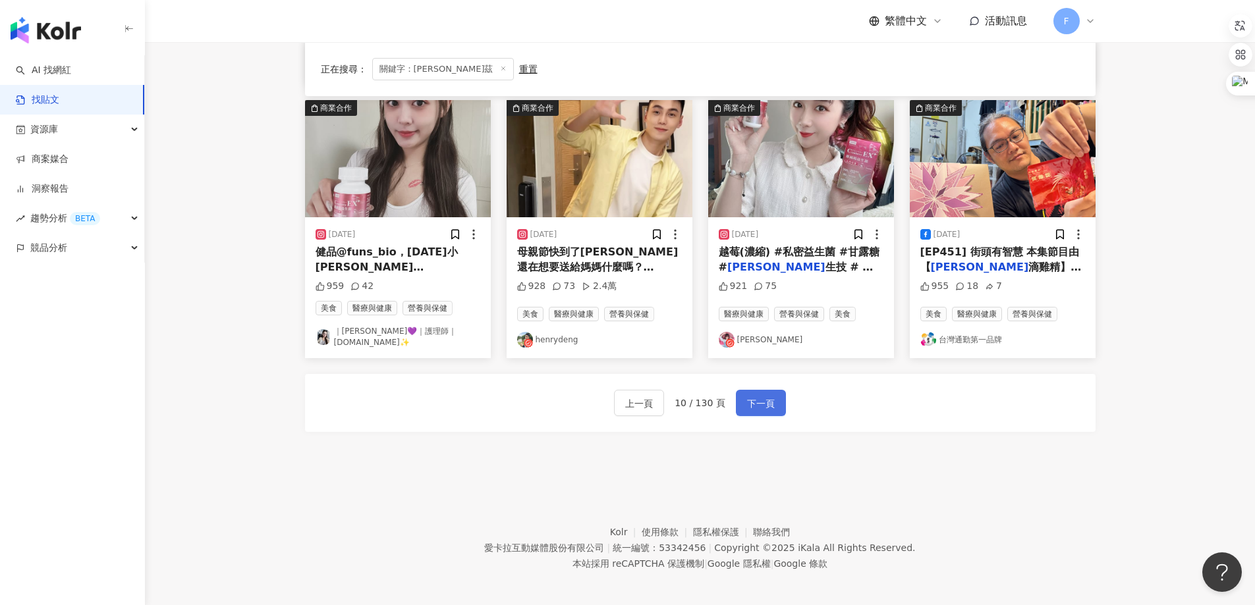
click at [749, 406] on button "下一頁" at bounding box center [761, 403] width 50 height 26
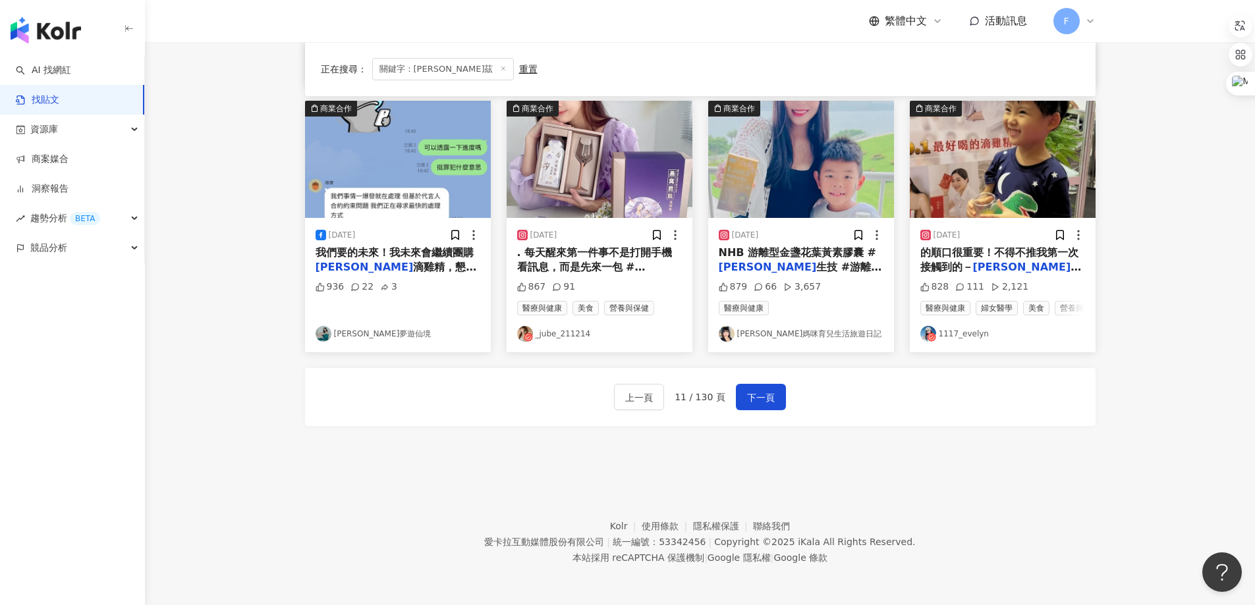
scroll to position [671, 0]
click at [750, 398] on span "下一頁" at bounding box center [761, 398] width 28 height 16
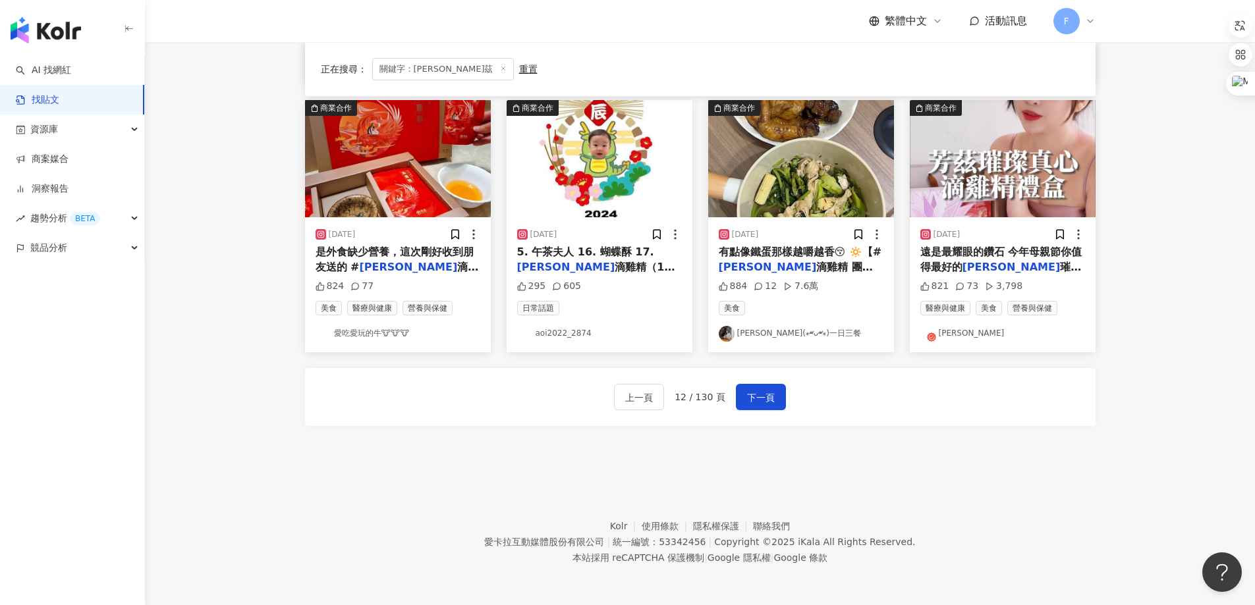
scroll to position [661, 0]
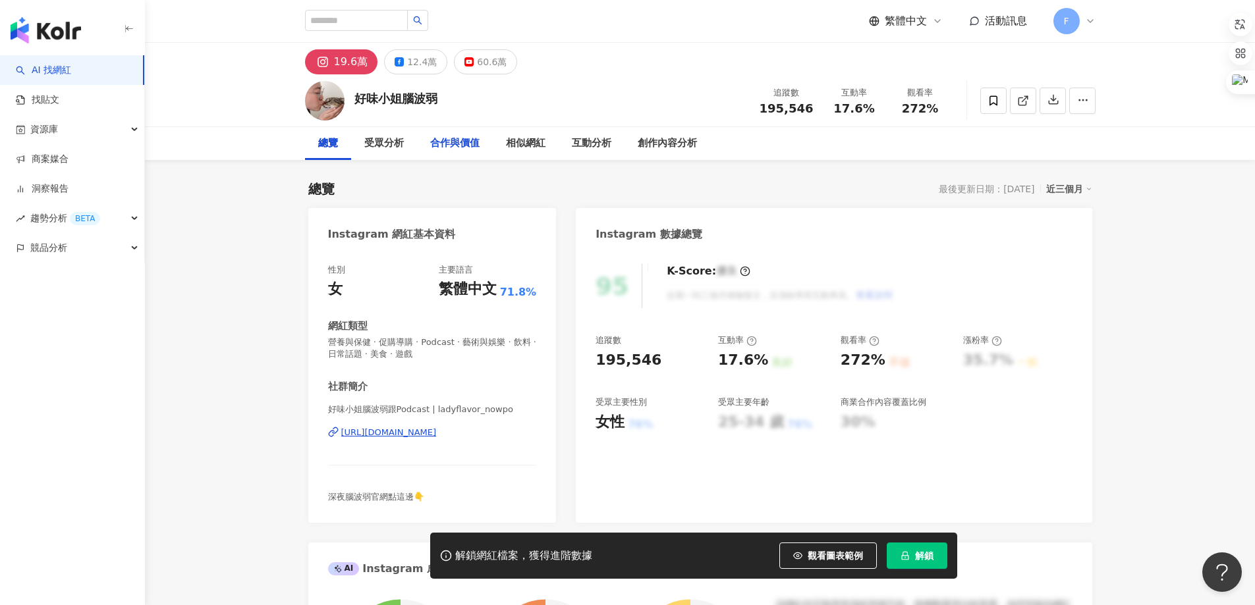
click at [412, 437] on div "https://www.instagram.com/ladyflavor_nowpo/" at bounding box center [389, 433] width 96 height 12
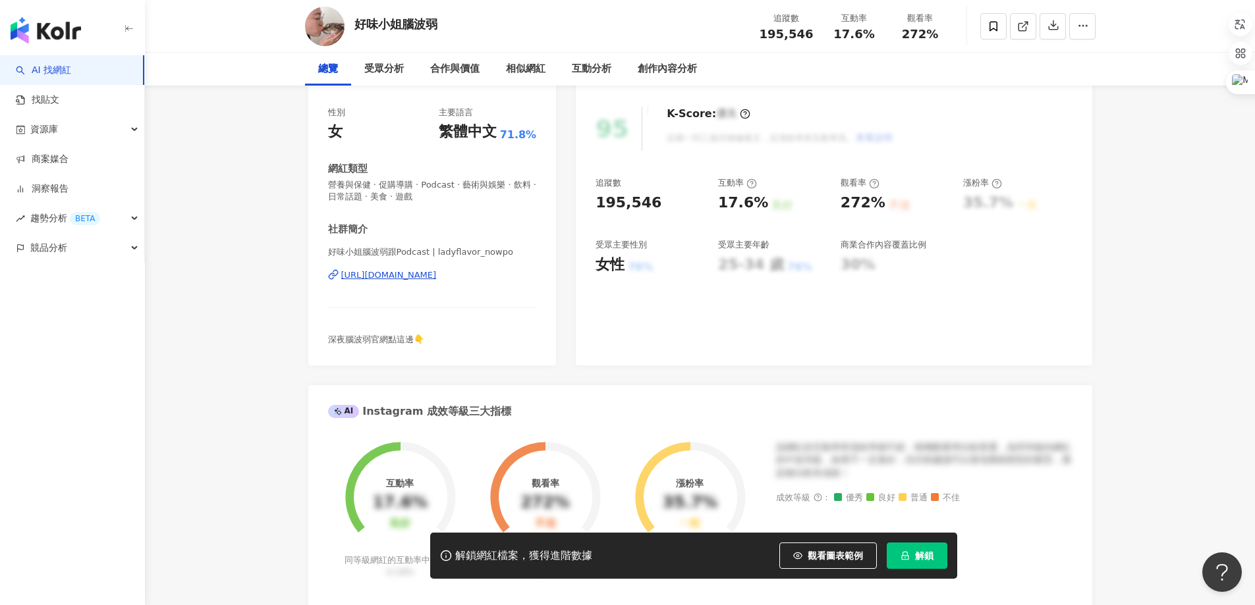
scroll to position [329, 0]
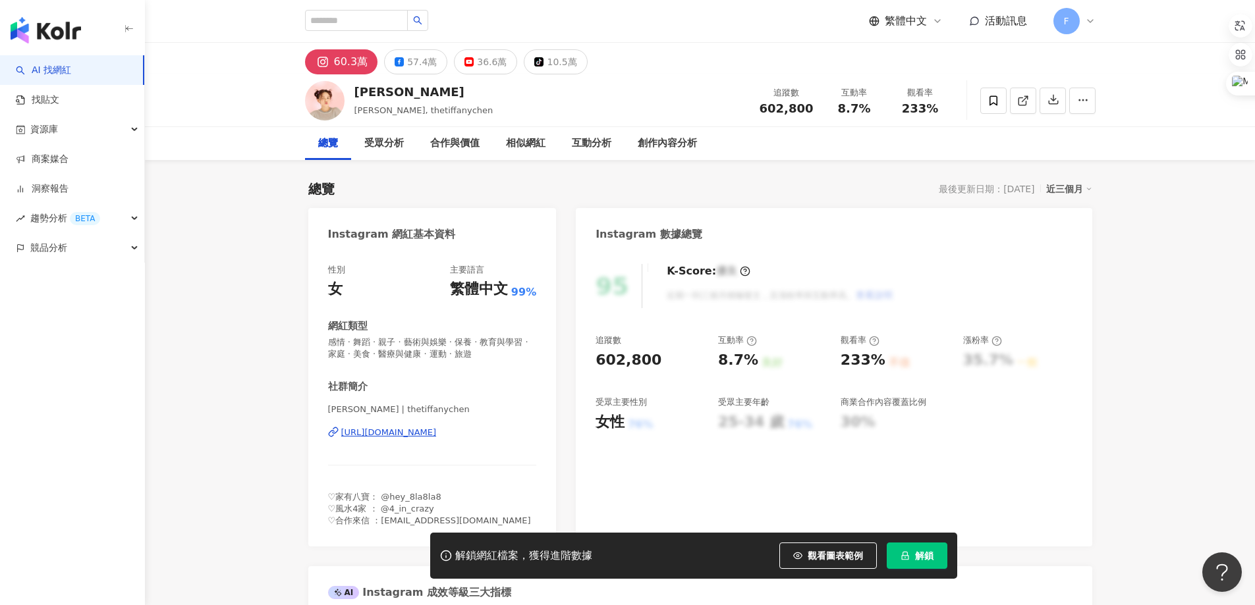
click at [437, 431] on div "https://www.instagram.com/thetiffanychen/" at bounding box center [389, 433] width 96 height 12
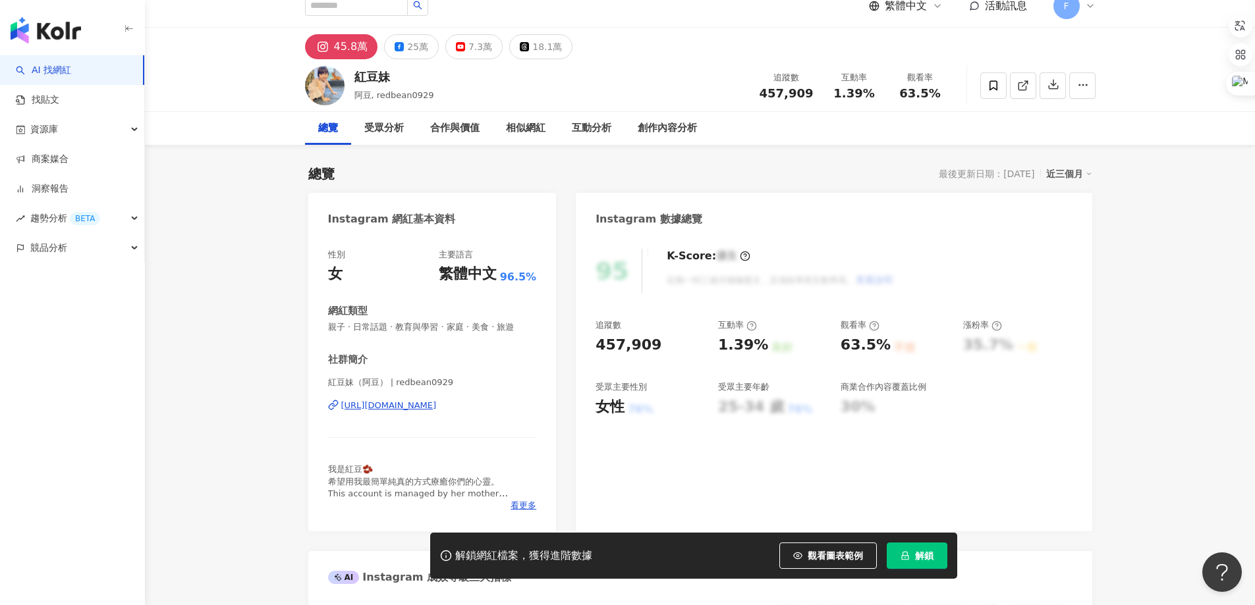
scroll to position [66, 0]
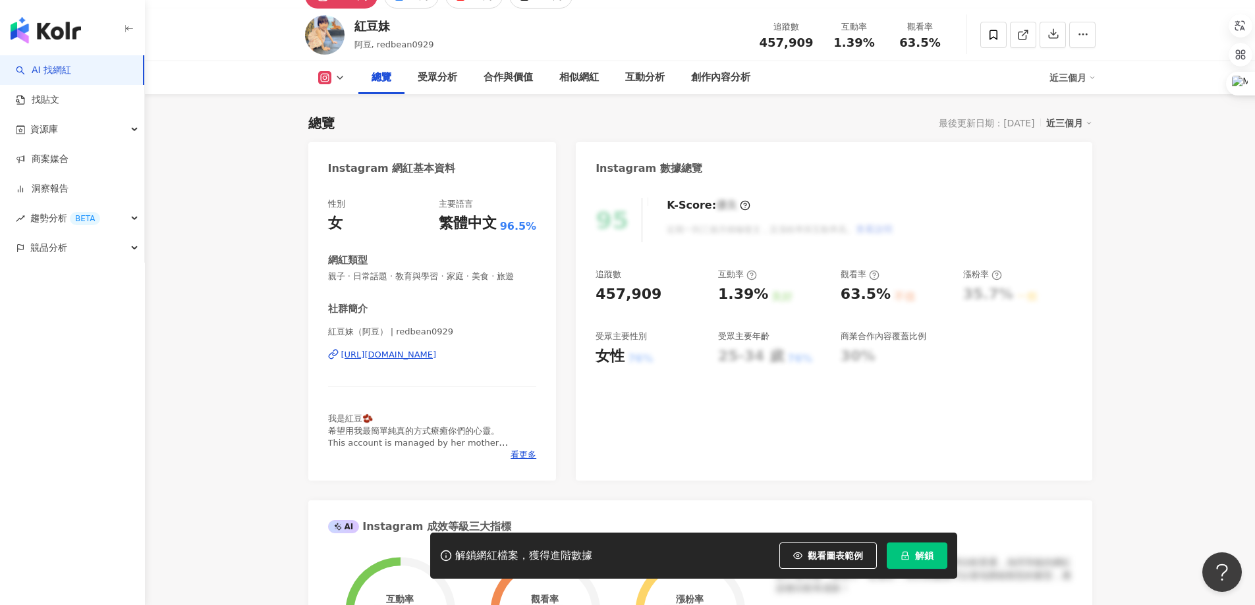
click at [437, 357] on div "https://www.instagram.com/redbean0929/" at bounding box center [389, 355] width 96 height 12
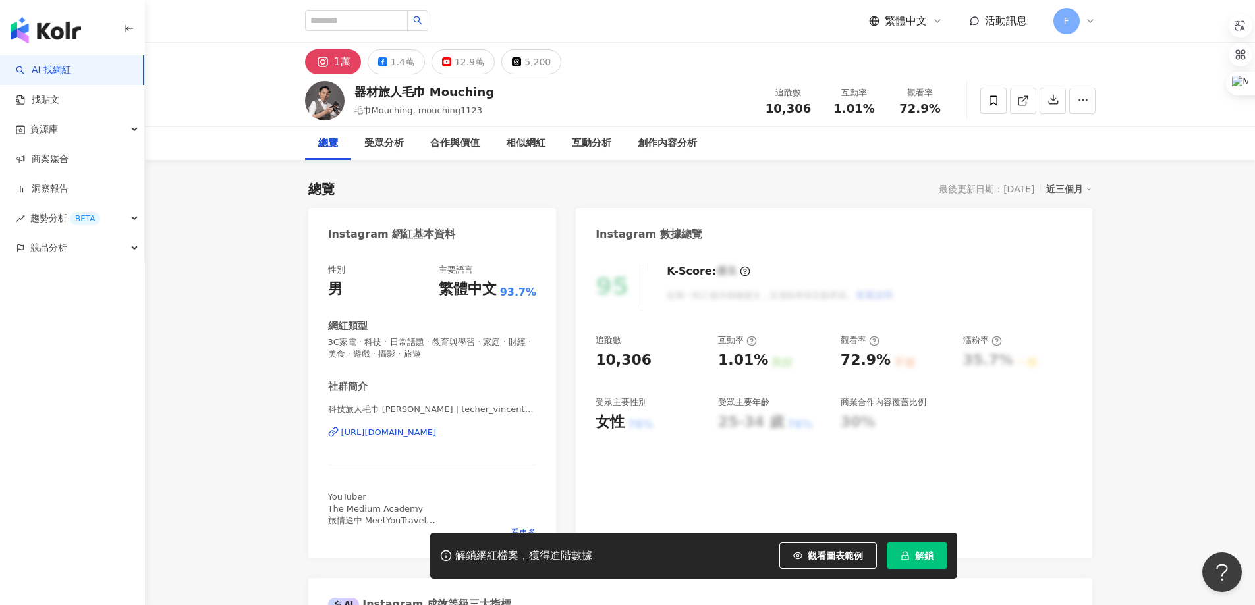
click at [437, 434] on div "https://www.instagram.com/techer_vincent1123/" at bounding box center [389, 433] width 96 height 12
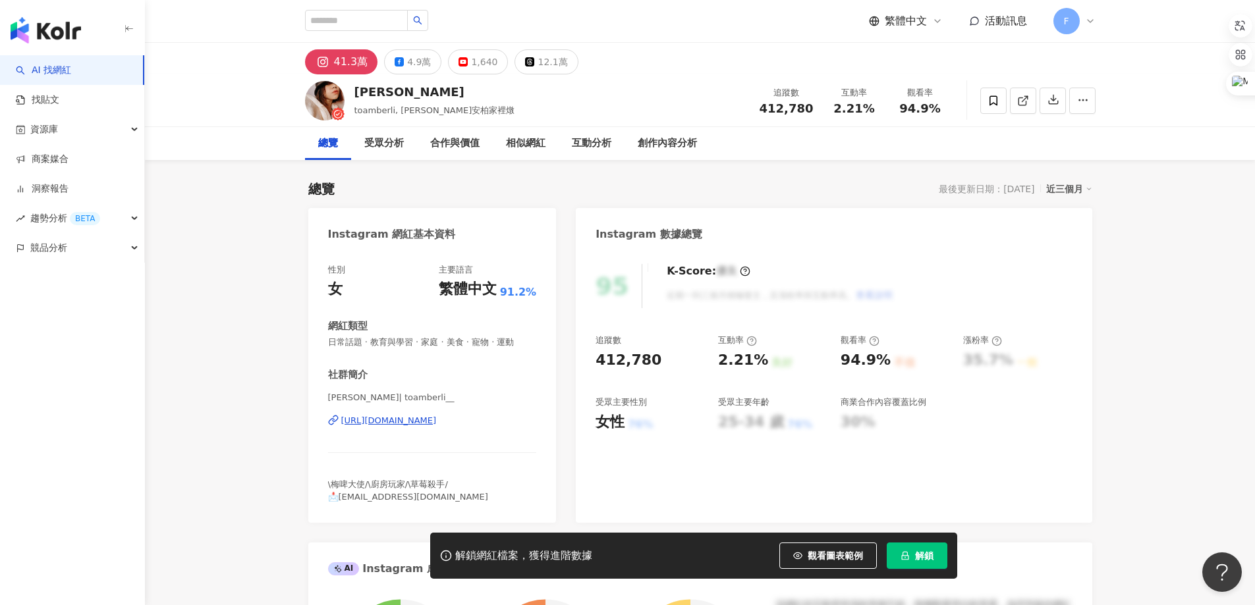
click at [437, 421] on div "[URL][DOMAIN_NAME]" at bounding box center [389, 421] width 96 height 12
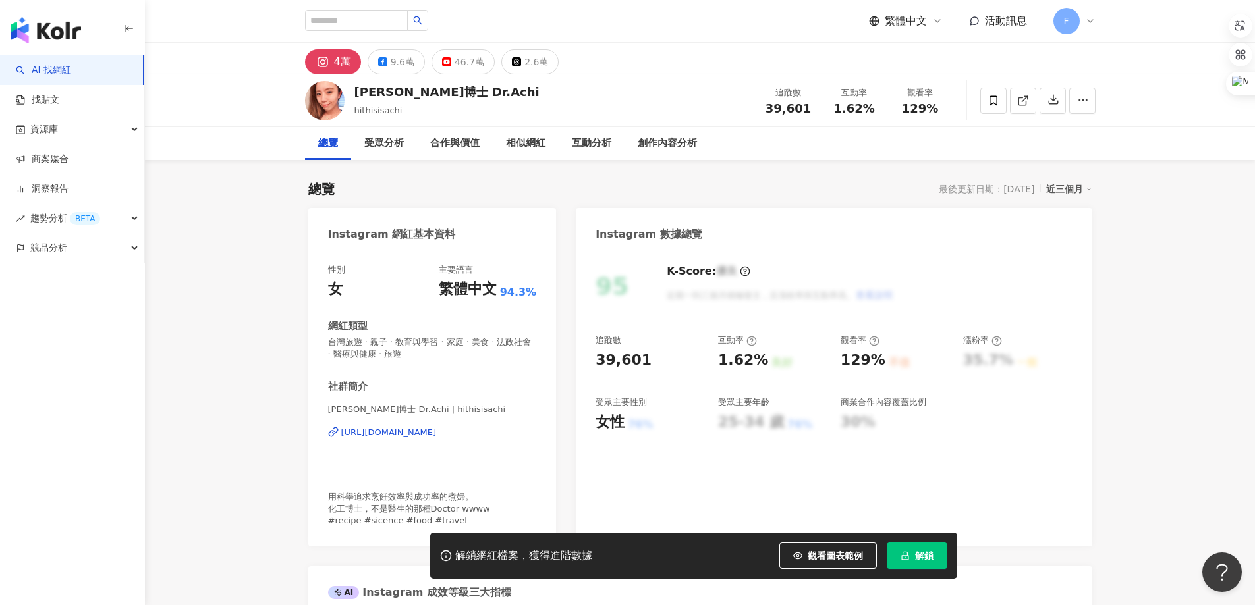
click at [437, 435] on div "https://www.instagram.com/hithisisachi/" at bounding box center [389, 433] width 96 height 12
click at [407, 429] on div "https://www.instagram.com/hithisisachi/" at bounding box center [389, 433] width 96 height 12
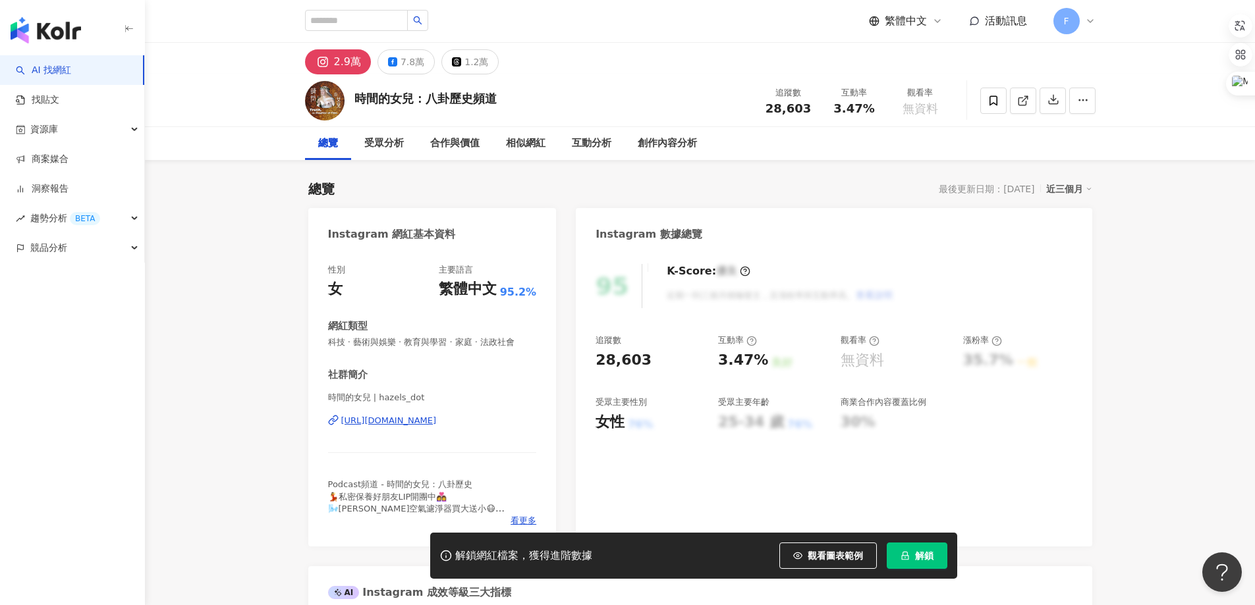
click at [437, 420] on div "[URL][DOMAIN_NAME]" at bounding box center [389, 421] width 96 height 12
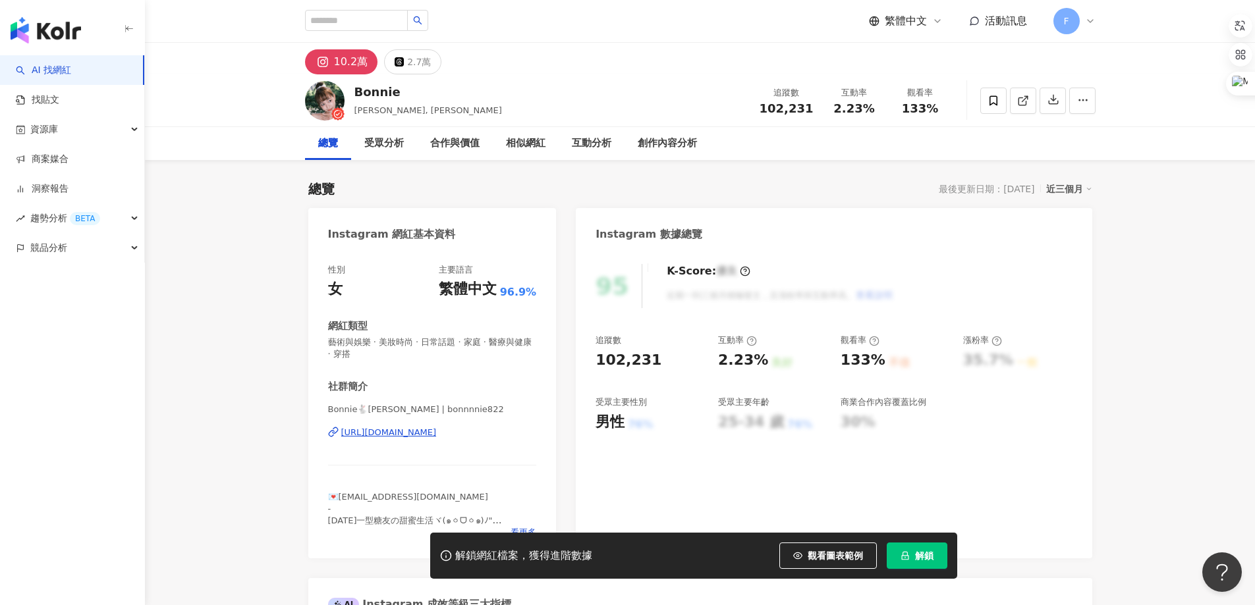
click at [437, 431] on div "https://www.instagram.com/bonnnnie822/" at bounding box center [389, 433] width 96 height 12
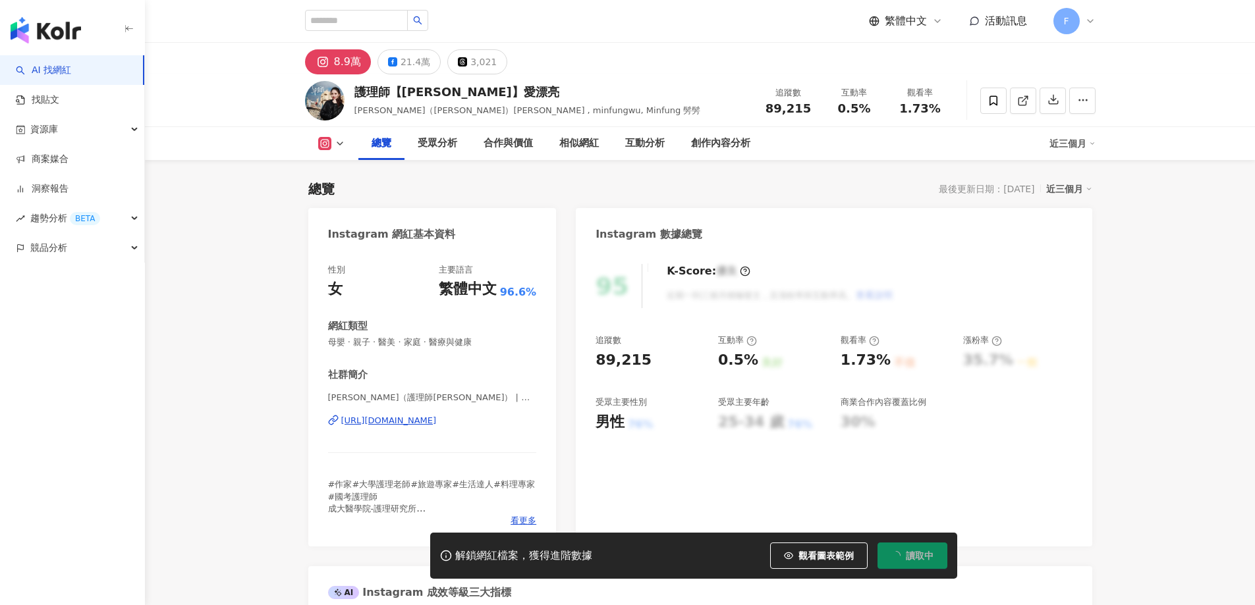
click at [437, 419] on div "[URL][DOMAIN_NAME]" at bounding box center [389, 421] width 96 height 12
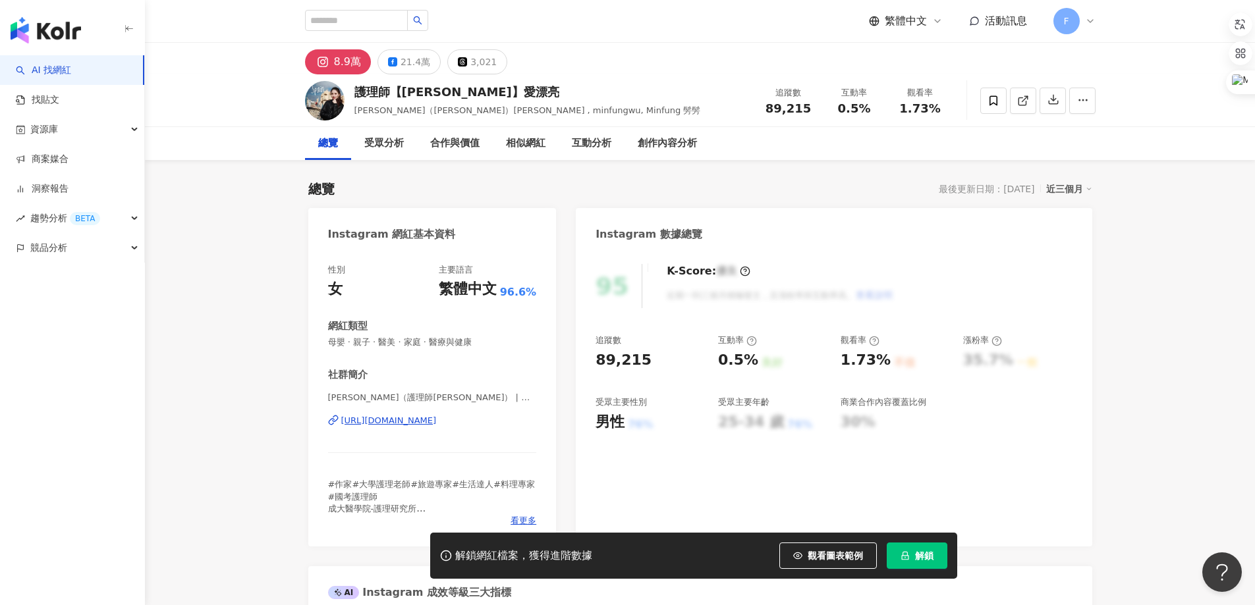
click at [914, 557] on button "解鎖" at bounding box center [917, 556] width 61 height 26
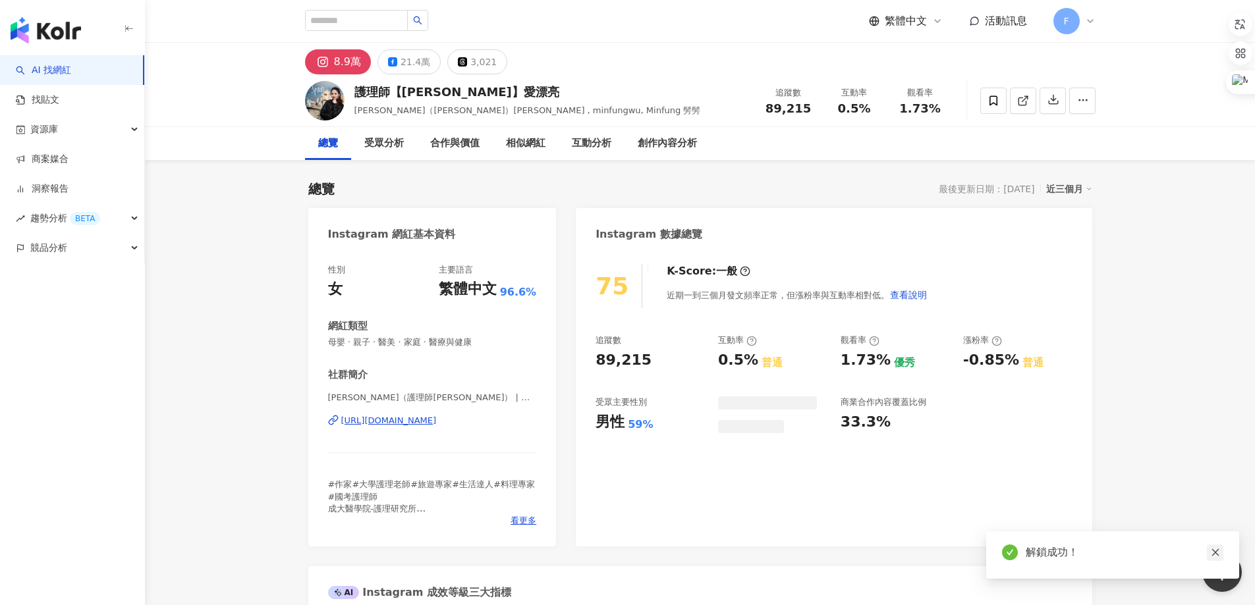
click at [1215, 553] on icon "close" at bounding box center [1214, 552] width 7 height 7
click at [396, 65] on button "21.4萬" at bounding box center [408, 61] width 63 height 25
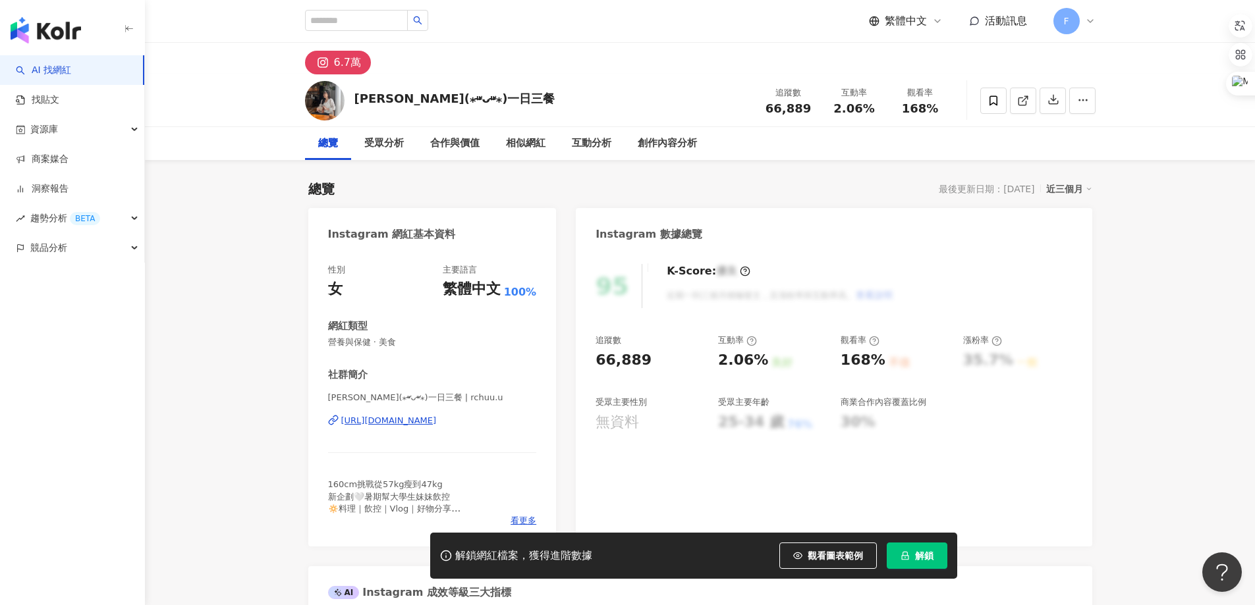
click at [437, 422] on div "[URL][DOMAIN_NAME]" at bounding box center [389, 421] width 96 height 12
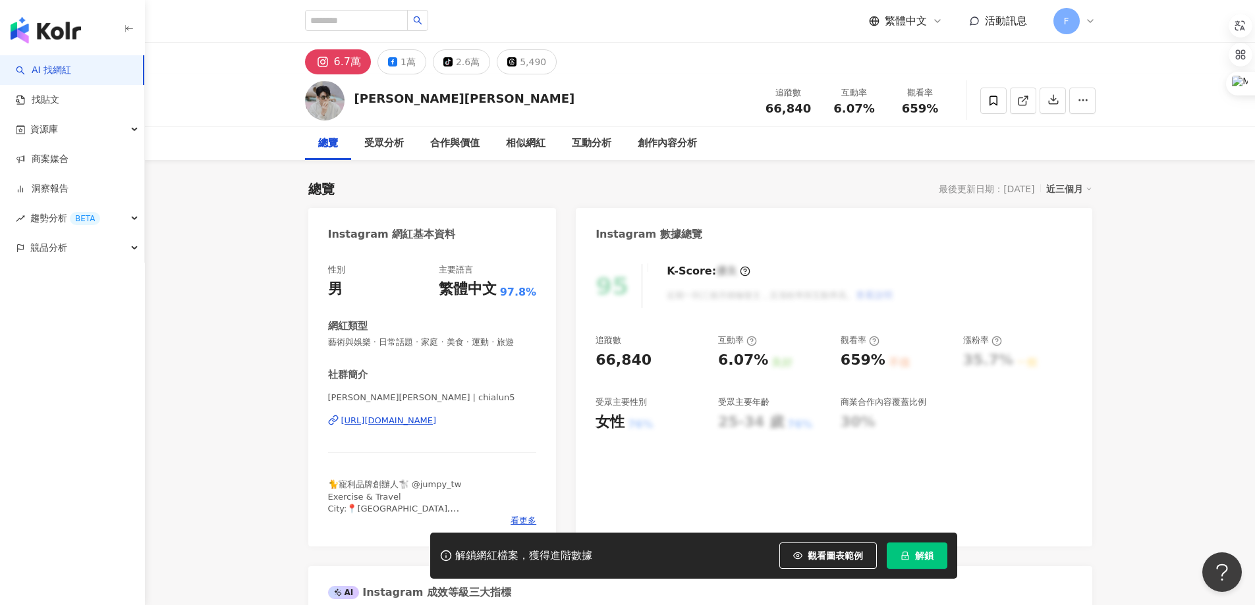
click at [423, 418] on div "https://www.instagram.com/chialun5/" at bounding box center [389, 421] width 96 height 12
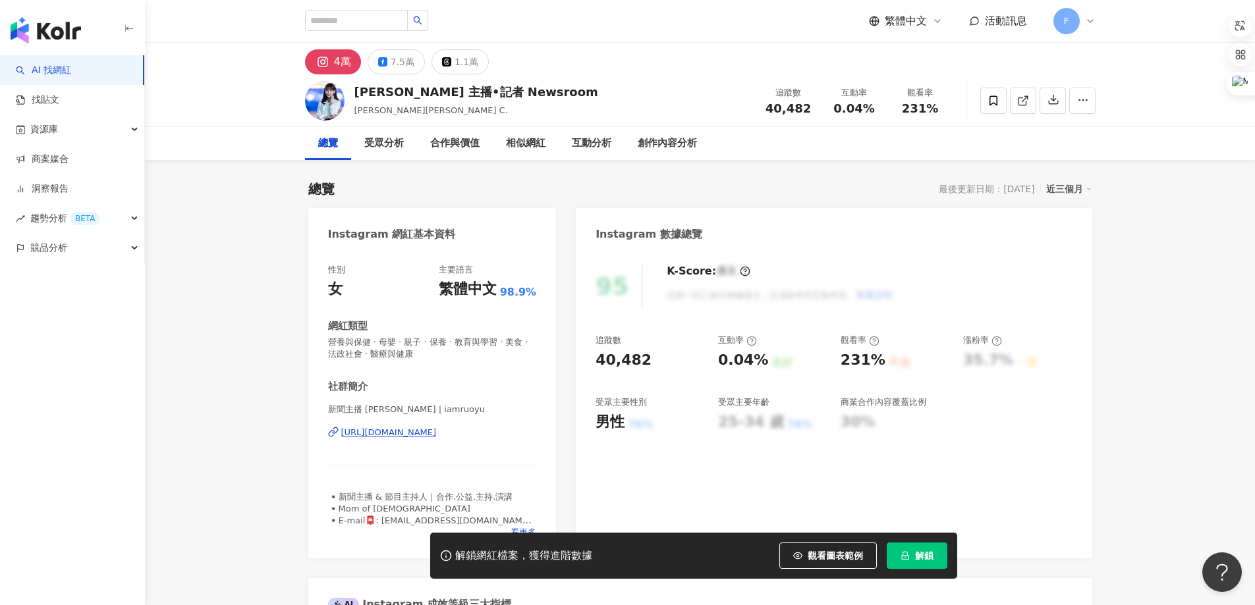
click at [398, 432] on div "[URL][DOMAIN_NAME]" at bounding box center [389, 433] width 96 height 12
